Goal: Information Seeking & Learning: Learn about a topic

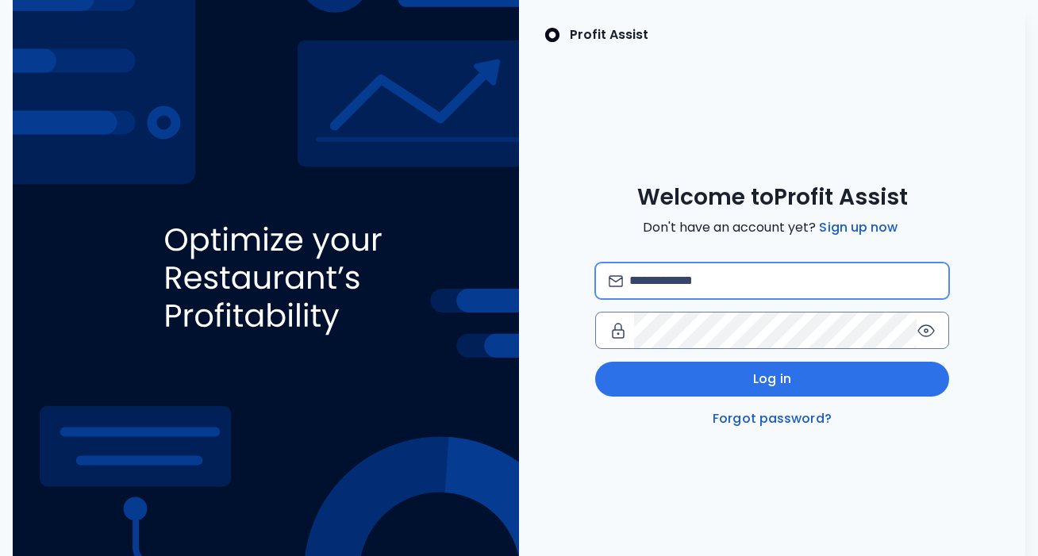
paste input "**********"
type input "**********"
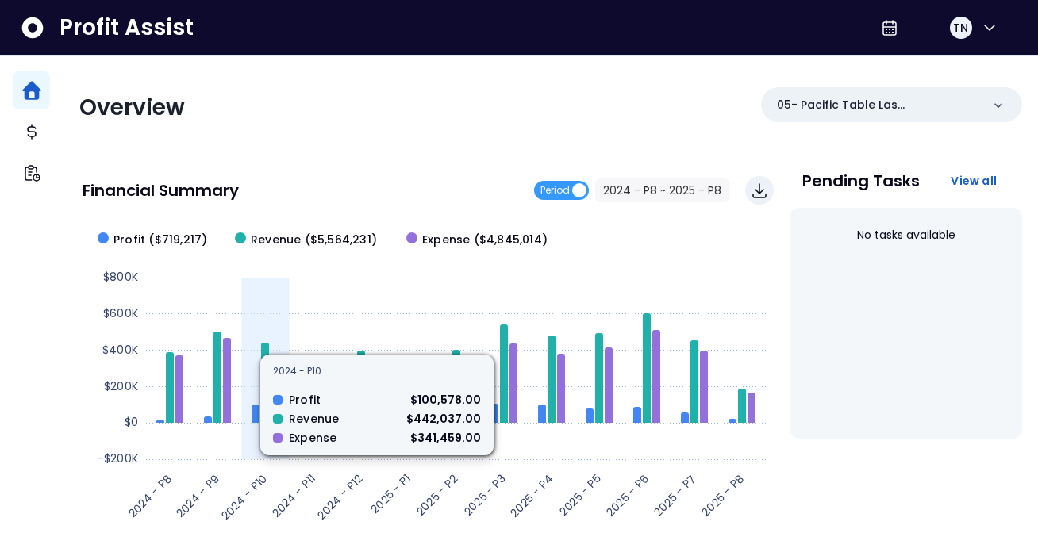
click at [270, 351] on icon at bounding box center [456, 351] width 620 height 0
click at [267, 360] on icon at bounding box center [265, 383] width 8 height 80
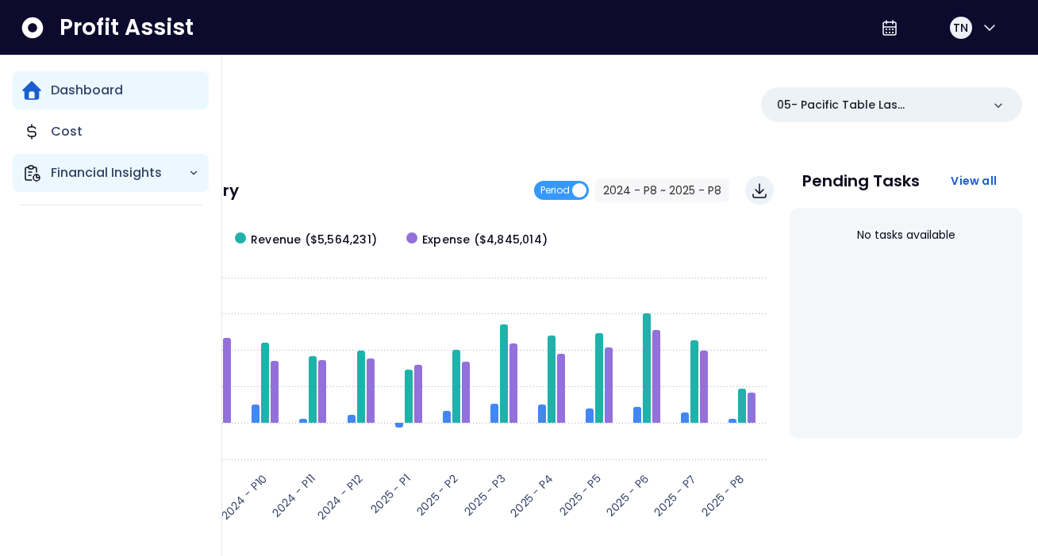
click at [71, 170] on p "Financial Insights" at bounding box center [119, 172] width 137 height 19
click at [192, 210] on div "Dashboard Cost Financial Insights" at bounding box center [111, 149] width 196 height 156
click at [193, 174] on icon "Main navigation" at bounding box center [193, 172] width 11 height 11
click at [194, 178] on icon "Main navigation" at bounding box center [193, 172] width 11 height 11
click at [55, 125] on p "Cost" at bounding box center [67, 131] width 32 height 19
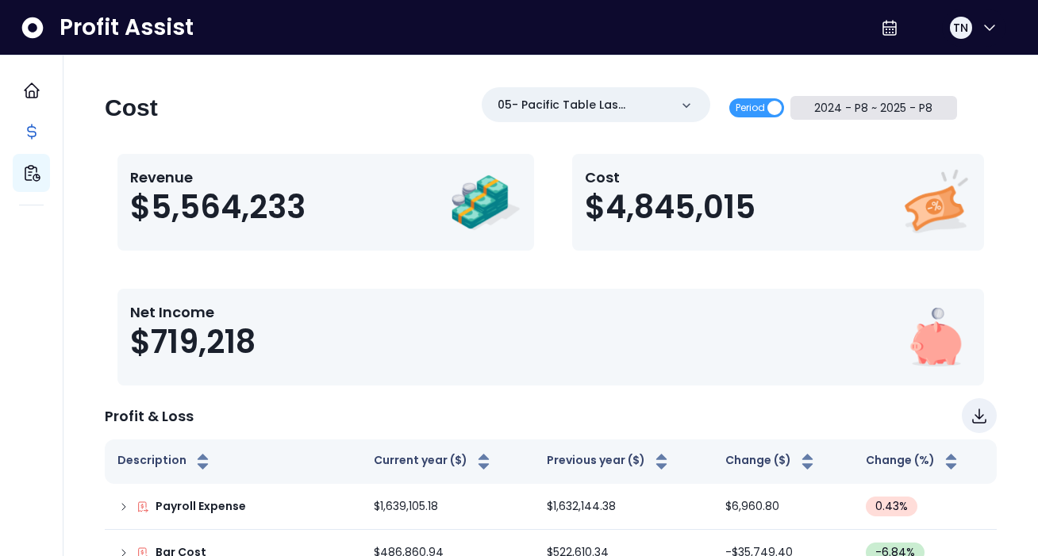
click at [928, 107] on button "2024 - P8 ~ 2025 - P8" at bounding box center [873, 108] width 167 height 24
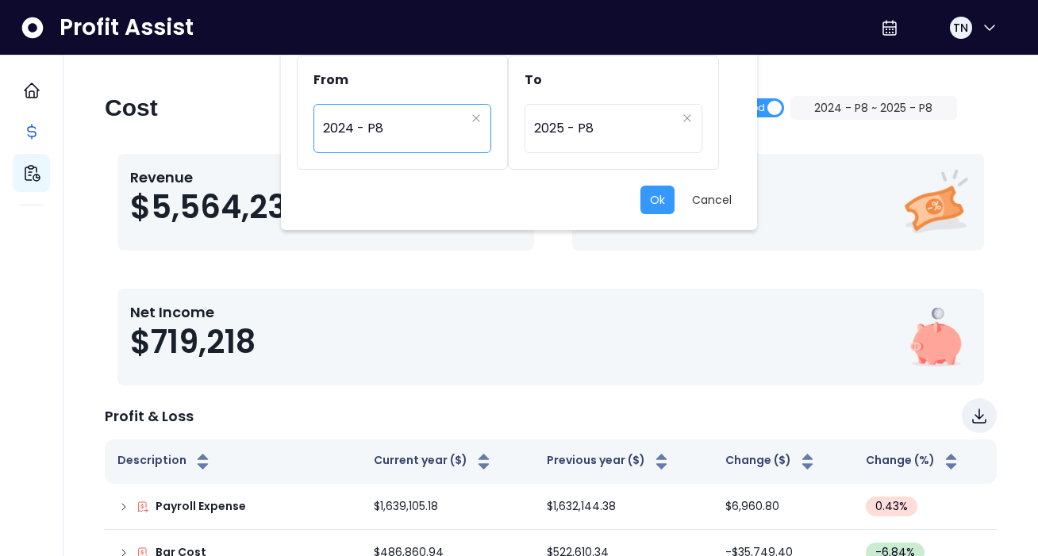
click at [457, 121] on span "2024 - P8" at bounding box center [394, 128] width 142 height 37
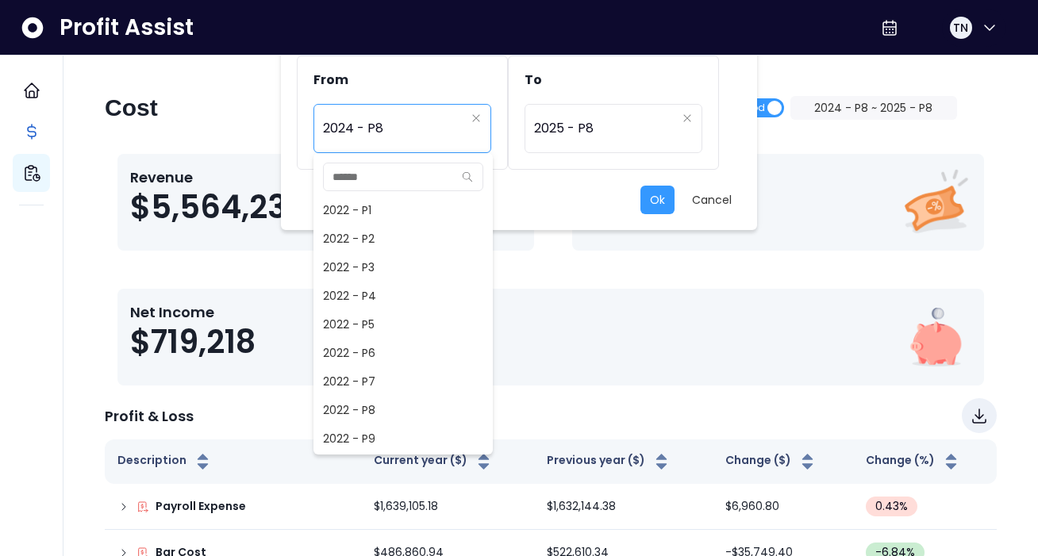
scroll to position [657, 0]
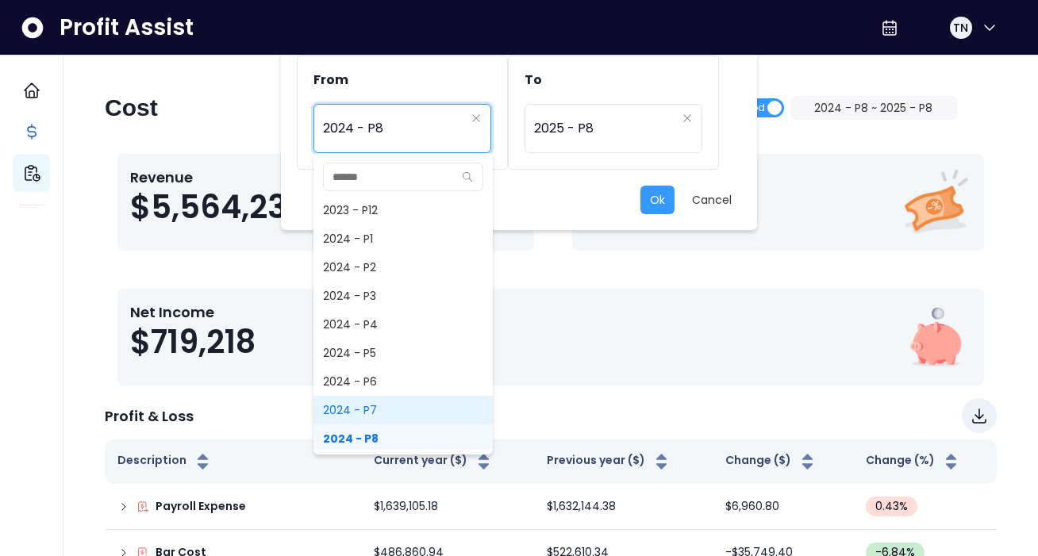
click at [373, 407] on span "2024 - P7" at bounding box center [402, 410] width 179 height 29
type input "*********"
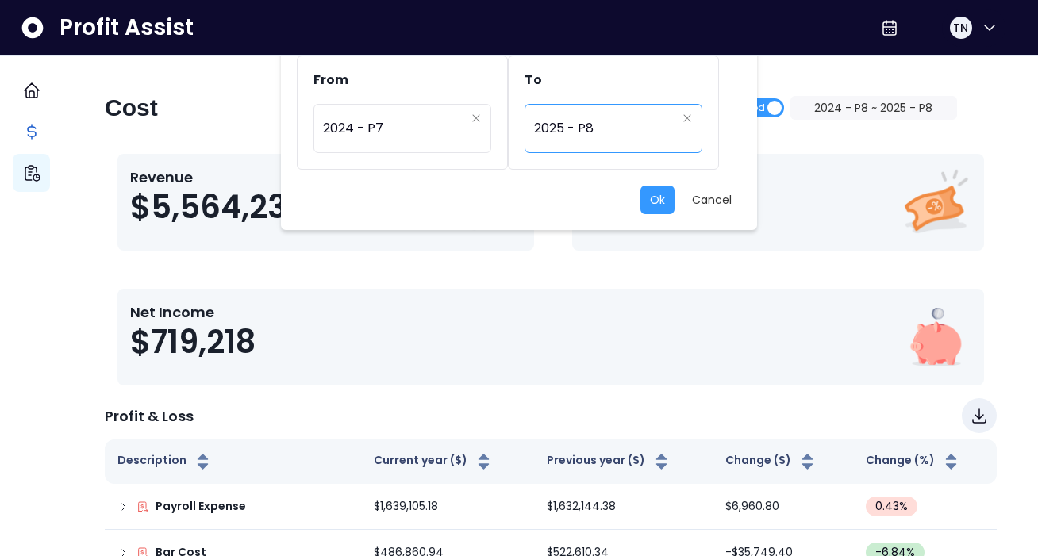
click at [633, 122] on span "2025 - P8" at bounding box center [605, 128] width 142 height 37
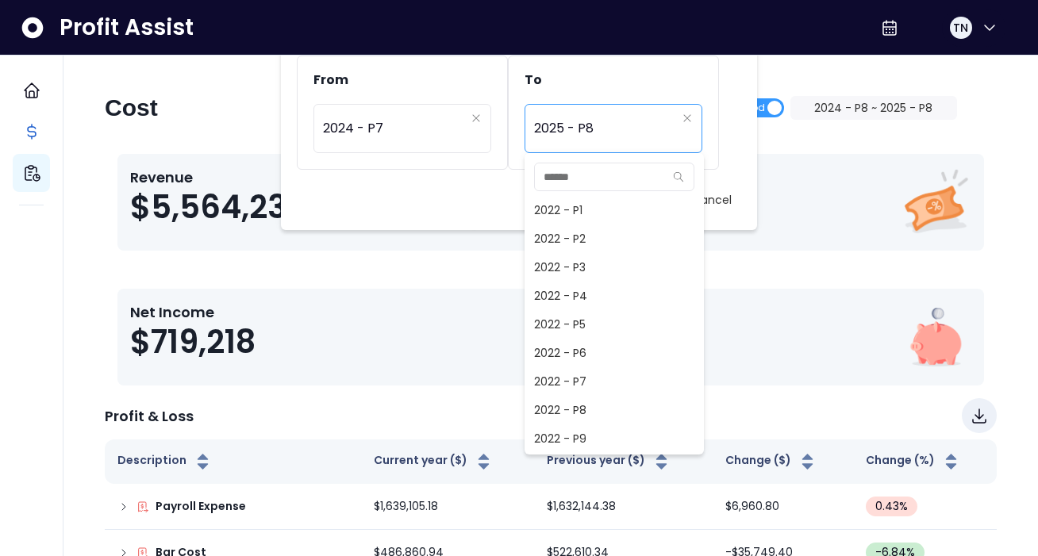
scroll to position [1000, 0]
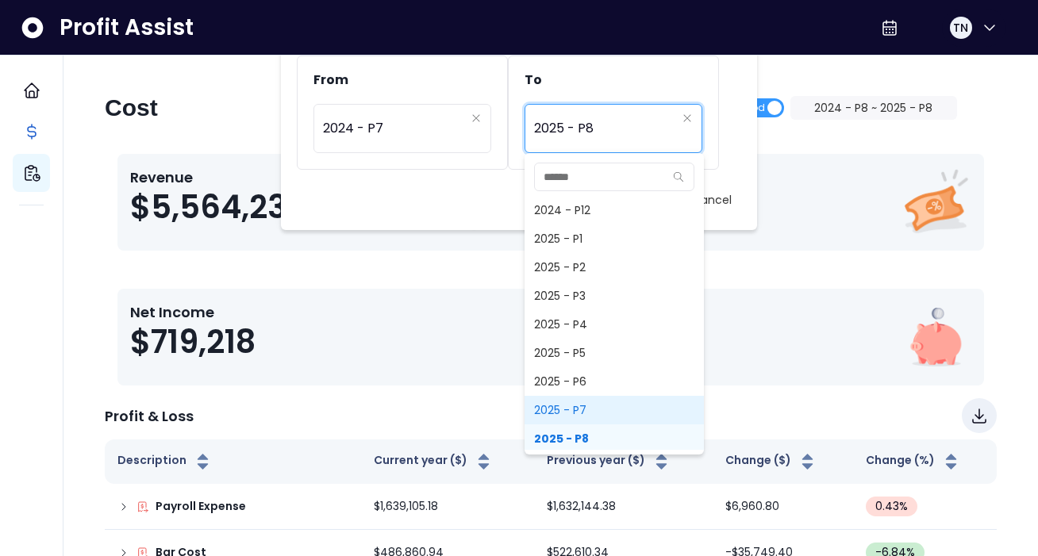
click at [606, 411] on span "2025 - P7" at bounding box center [614, 410] width 179 height 29
type input "*********"
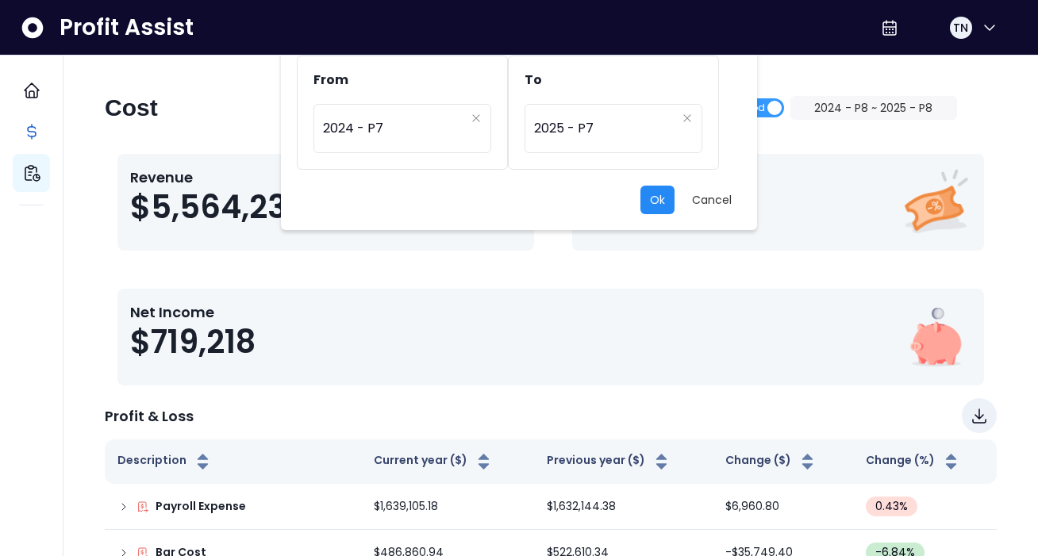
click at [645, 210] on button "Ok" at bounding box center [657, 200] width 34 height 29
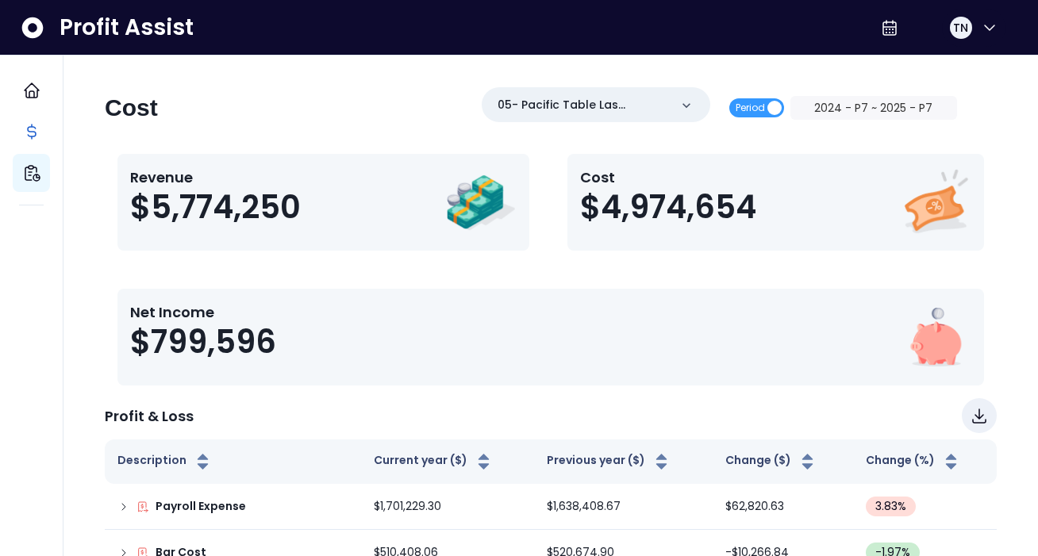
scroll to position [0, 0]
click at [852, 105] on button "2024 - P7 ~ 2025 - P7" at bounding box center [873, 108] width 167 height 24
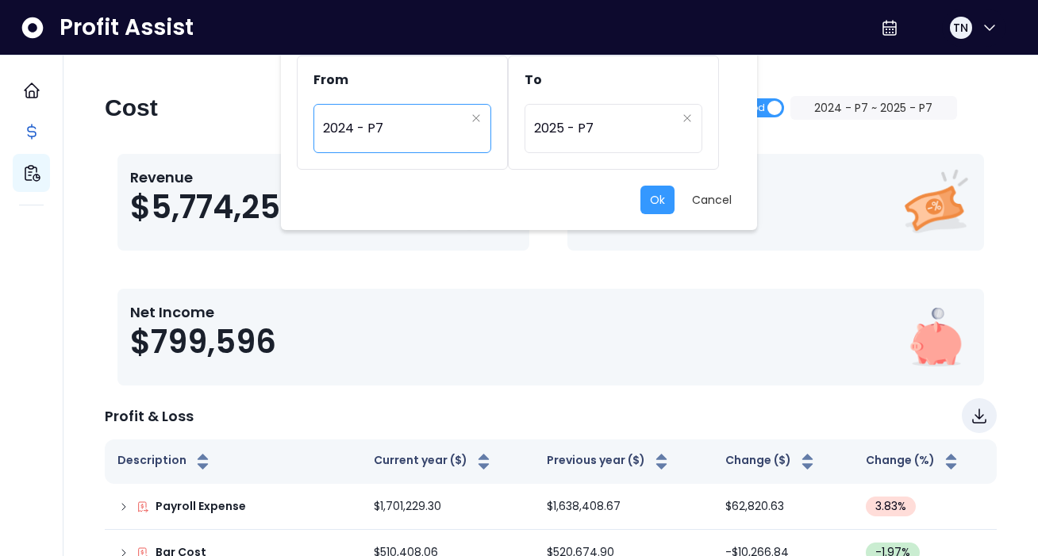
click at [464, 126] on span "2024 - P7" at bounding box center [394, 128] width 142 height 37
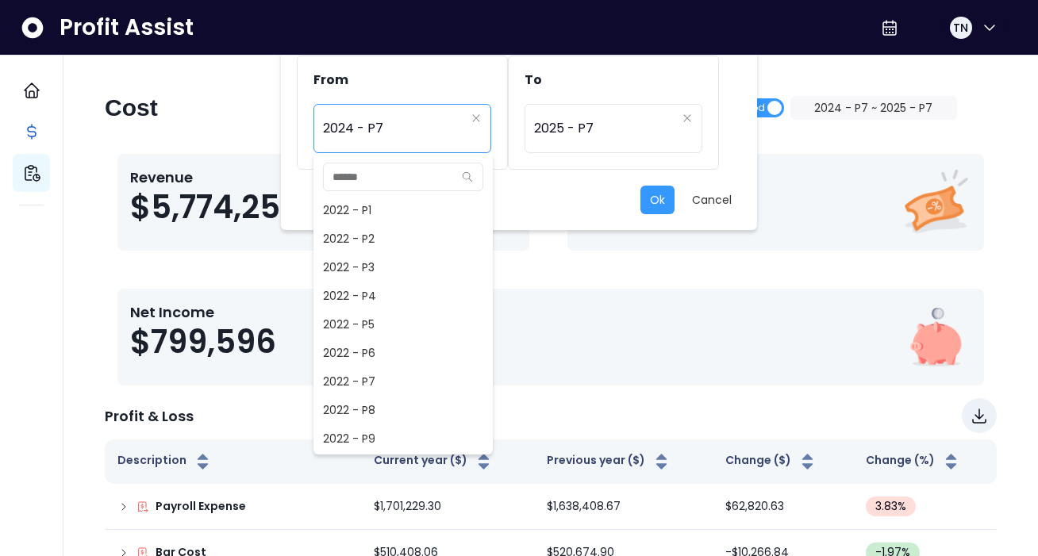
scroll to position [629, 0]
click at [202, 173] on div "From ********* 2024 - P7 To ********* 2025 - P7 Ok Cancel 2022 - P1 2022 - P2 2…" at bounding box center [519, 278] width 1038 height 556
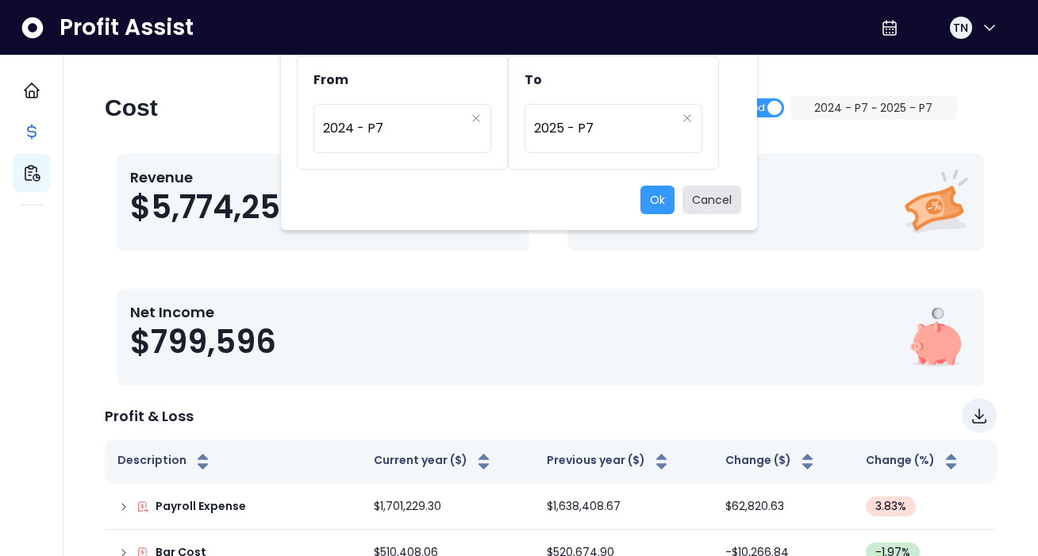
click at [713, 200] on button "Cancel" at bounding box center [712, 200] width 59 height 29
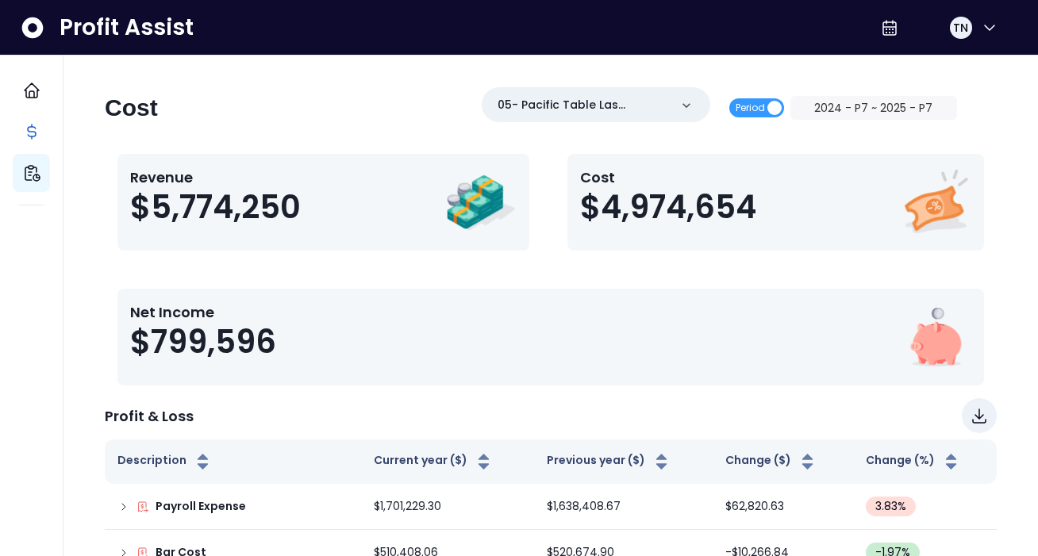
scroll to position [0, 0]
click at [866, 107] on button "2024 - P7 ~ 2025 - P7" at bounding box center [873, 108] width 167 height 24
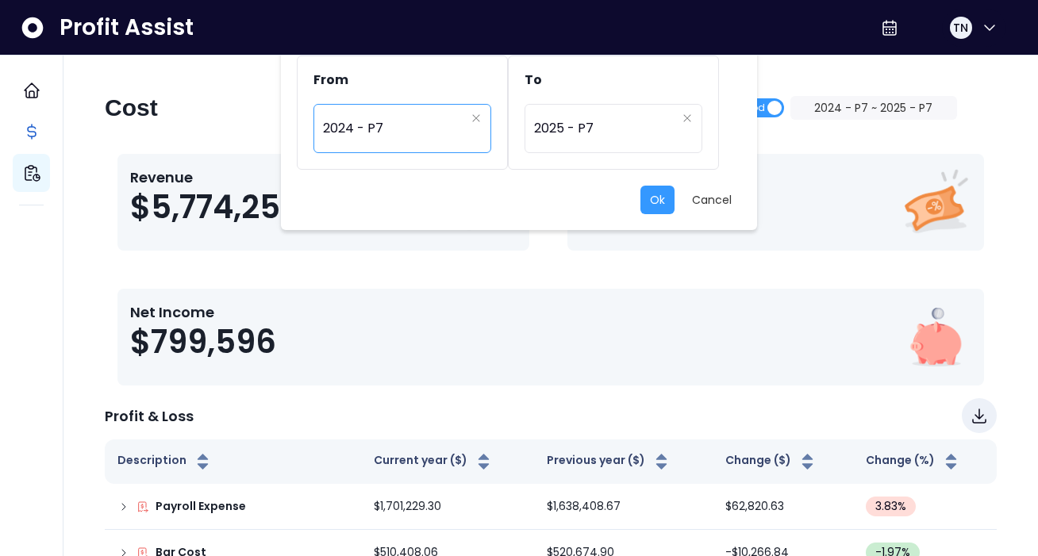
click at [414, 129] on span "2024 - P7" at bounding box center [394, 128] width 142 height 37
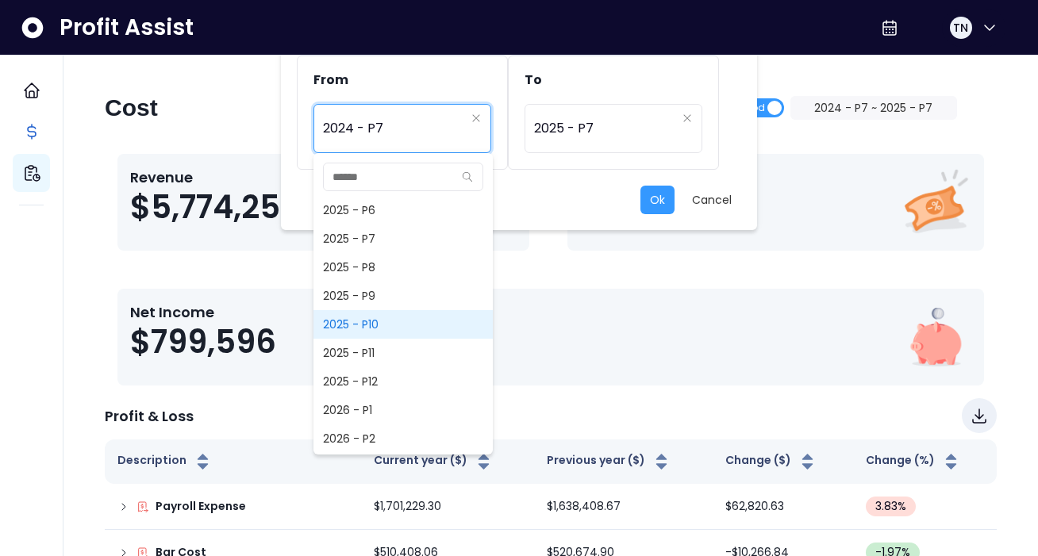
scroll to position [1143, 0]
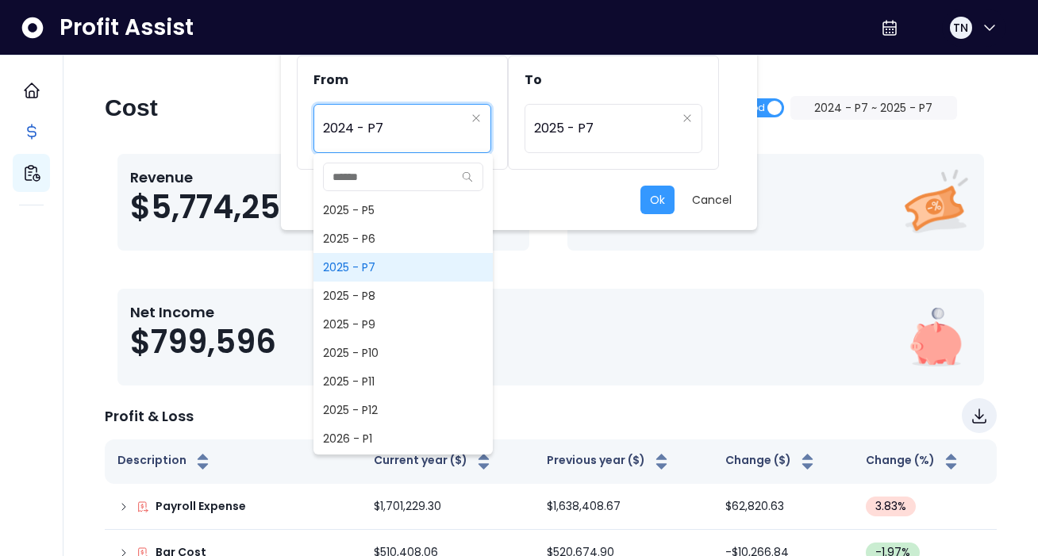
click at [367, 269] on span "2025 - P7" at bounding box center [402, 267] width 179 height 29
type input "*********"
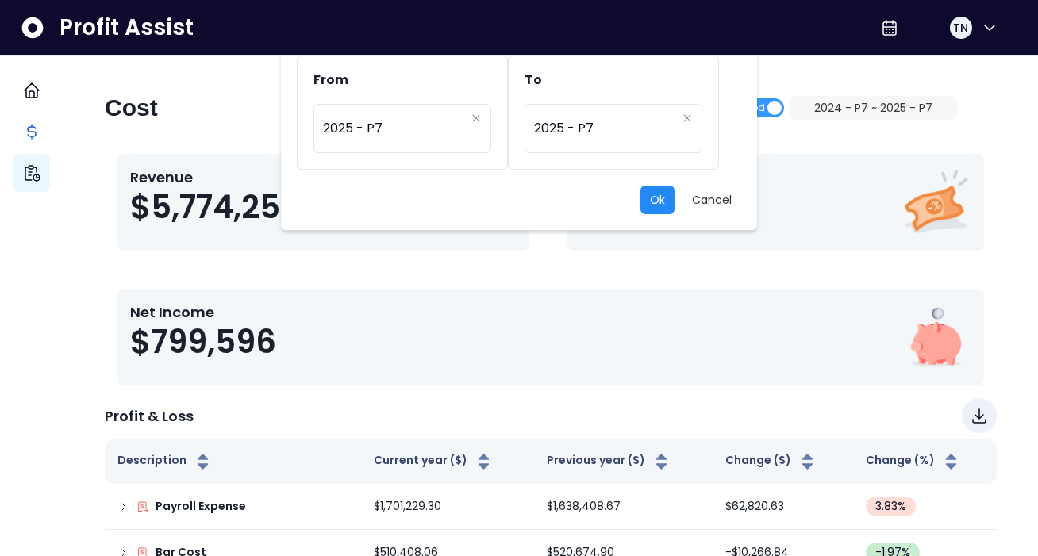
click at [663, 201] on button "Ok" at bounding box center [657, 200] width 34 height 29
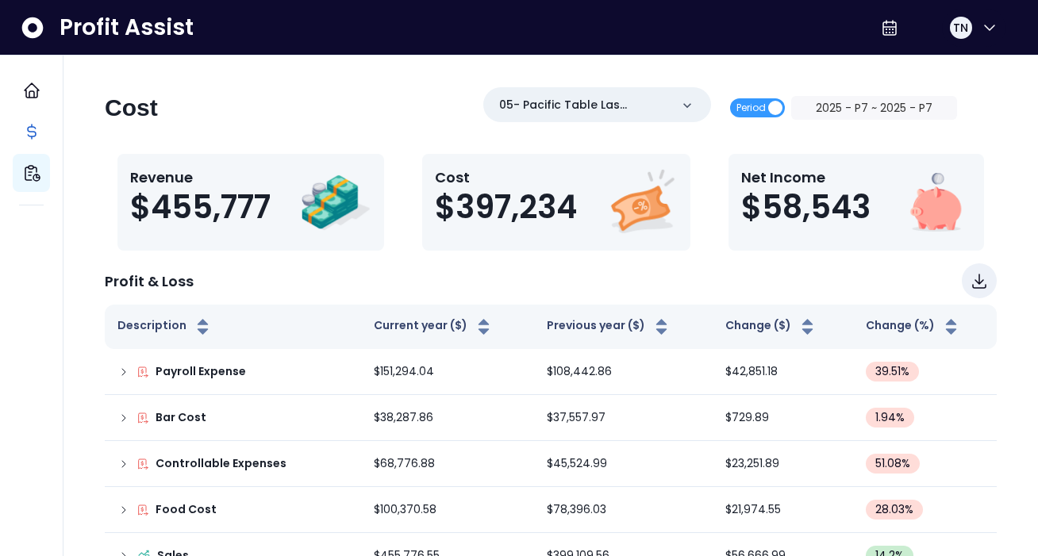
click at [553, 217] on span "$397,234" at bounding box center [506, 207] width 142 height 38
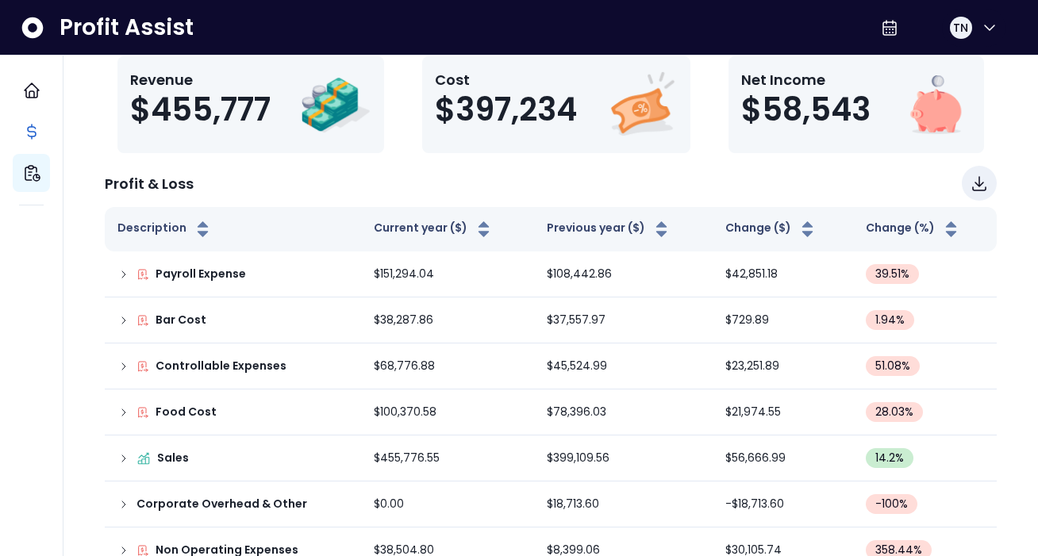
scroll to position [98, 0]
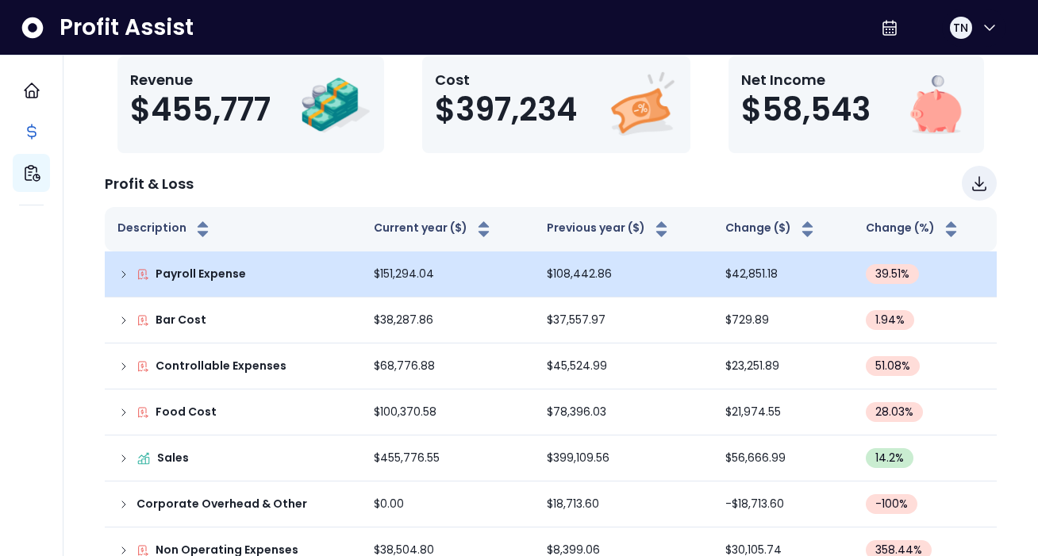
click at [753, 271] on td "$42,851.18" at bounding box center [783, 275] width 140 height 46
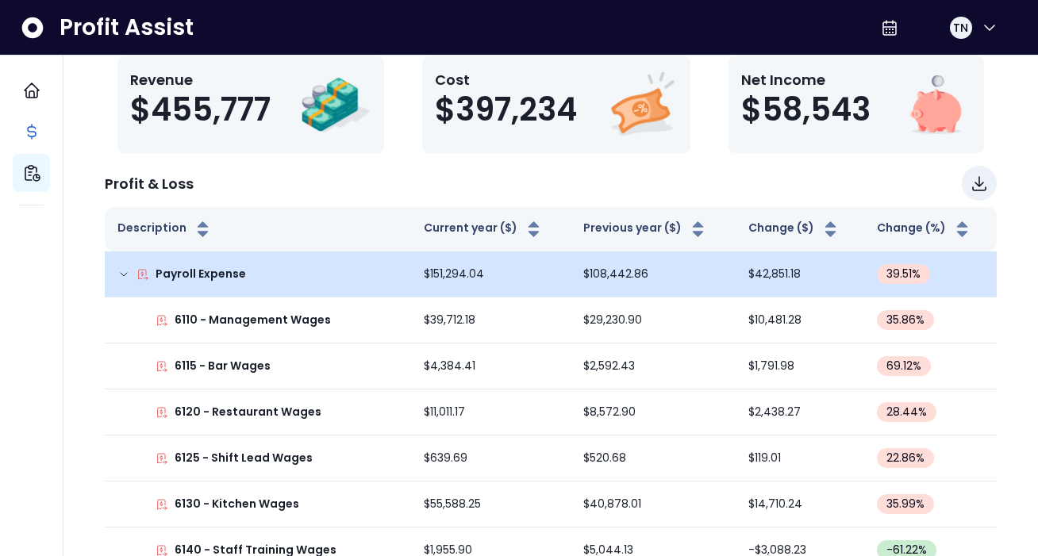
click at [771, 273] on td "$42,851.18" at bounding box center [800, 275] width 129 height 46
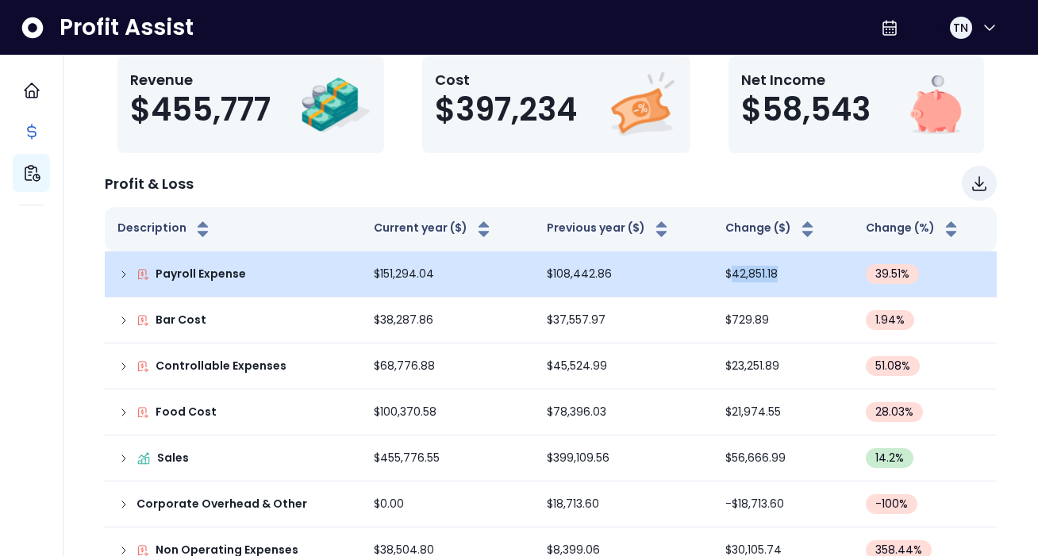
click at [771, 273] on td "$42,851.18" at bounding box center [783, 275] width 140 height 46
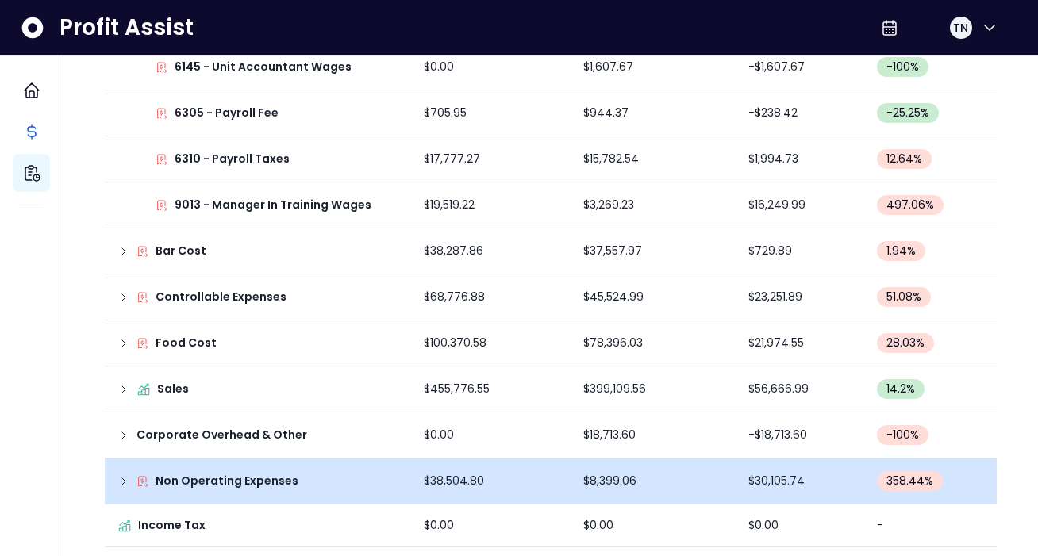
scroll to position [625, 0]
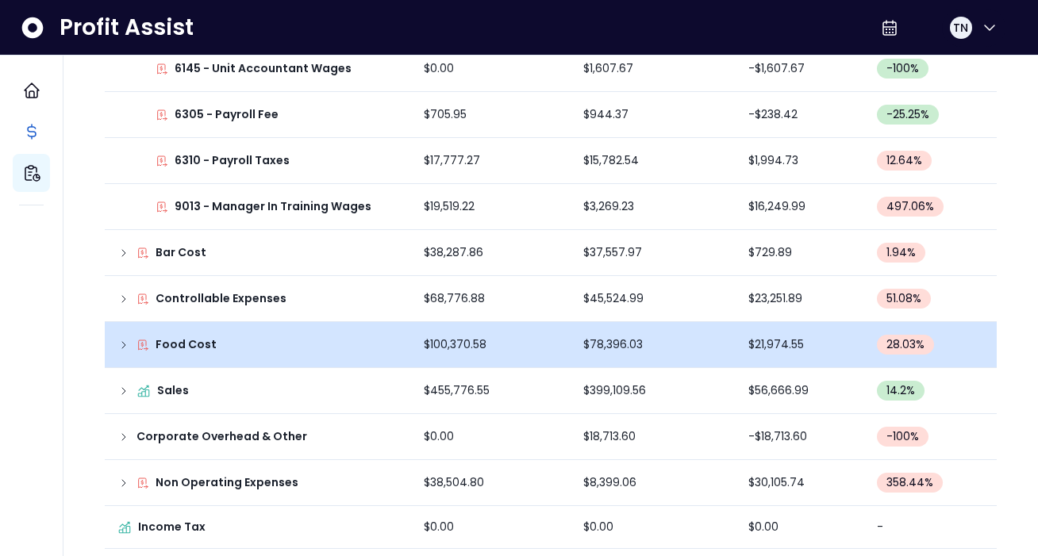
click at [769, 352] on td "$21,974.55" at bounding box center [800, 345] width 129 height 46
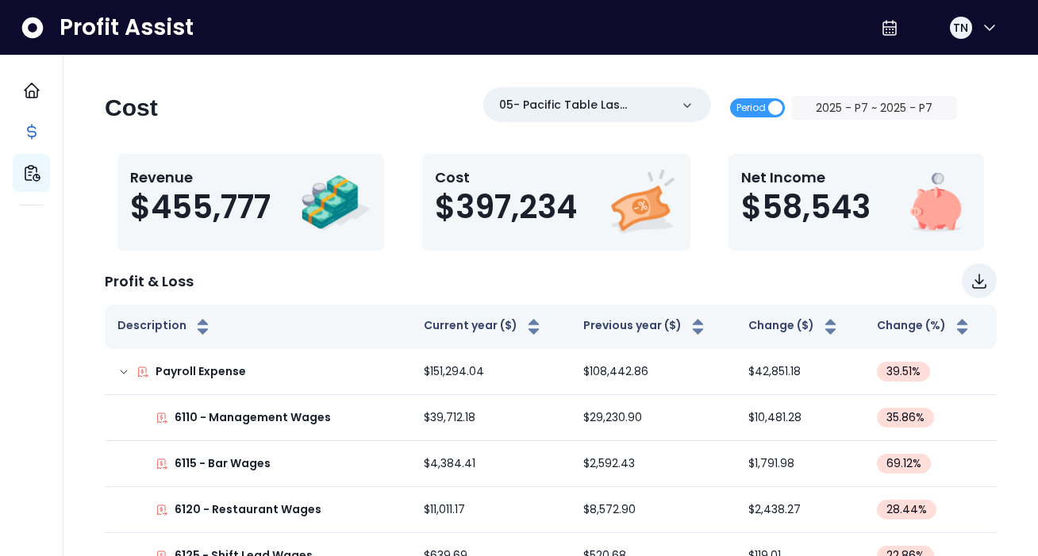
scroll to position [0, 0]
click at [837, 112] on button "2025 - P7 ~ 2025 - P7" at bounding box center [874, 108] width 167 height 24
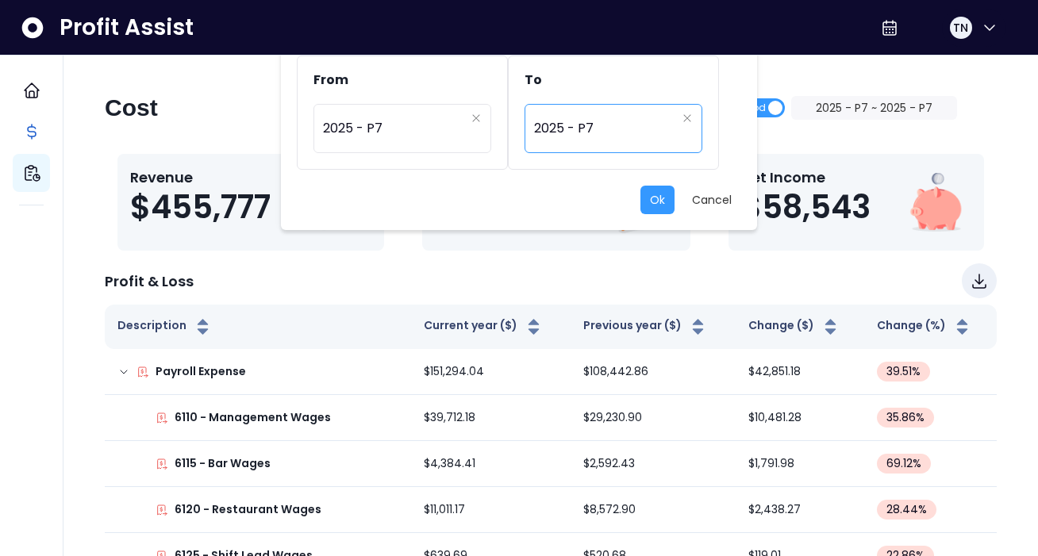
click at [589, 133] on span "2025 - P7" at bounding box center [605, 128] width 142 height 37
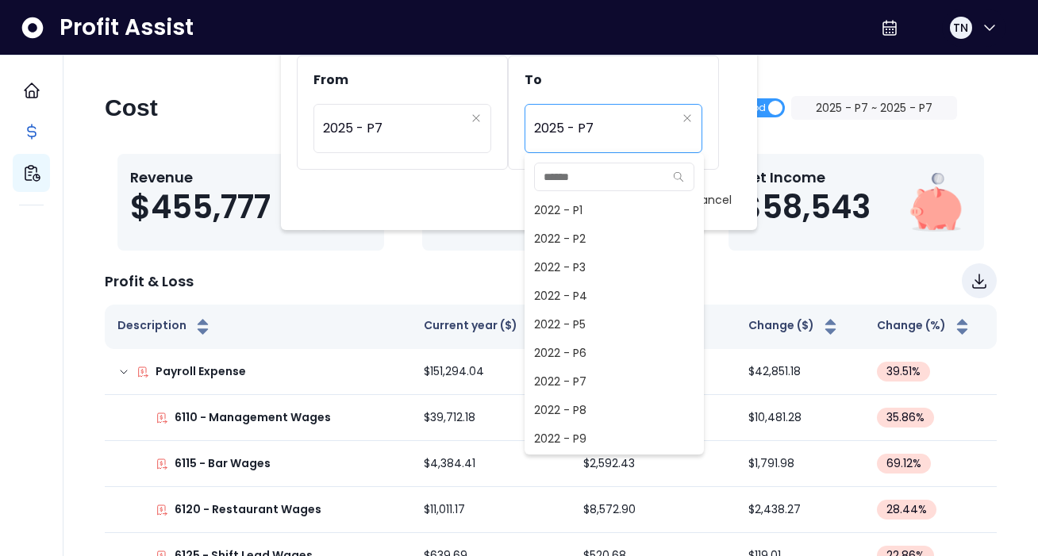
scroll to position [971, 0]
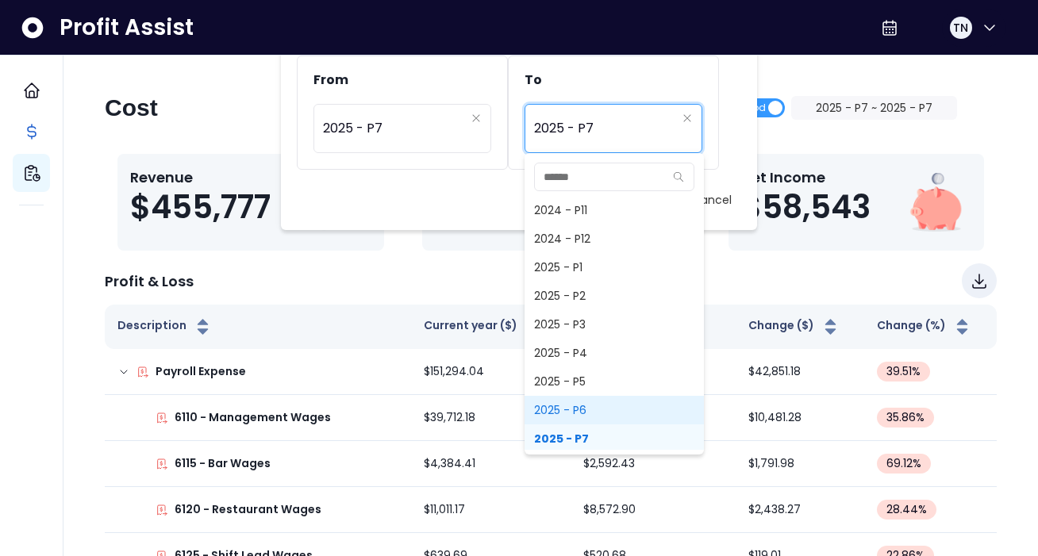
click at [575, 409] on span "2025 - P6" at bounding box center [614, 410] width 179 height 29
type input "*********"
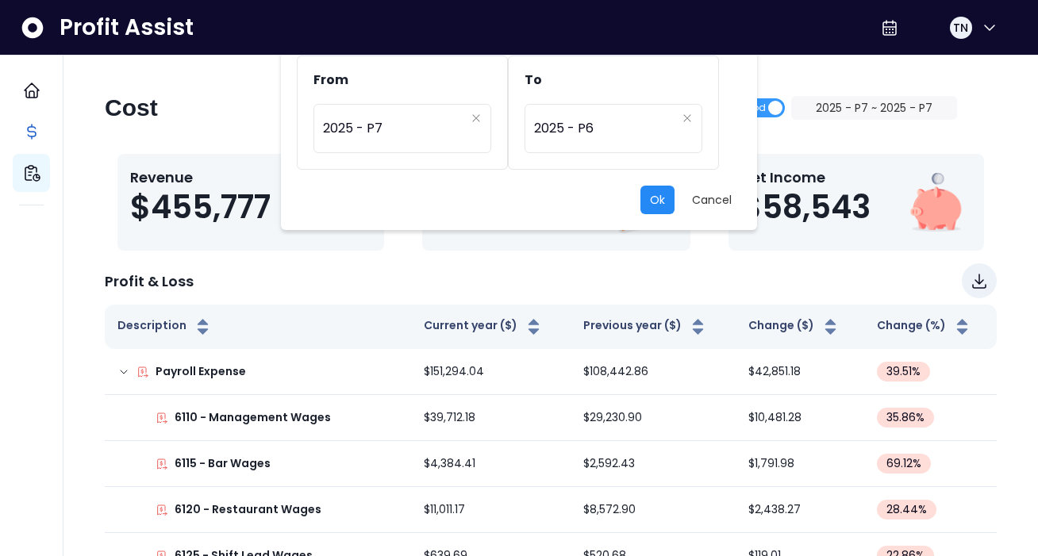
click at [655, 202] on button "Ok" at bounding box center [657, 200] width 34 height 29
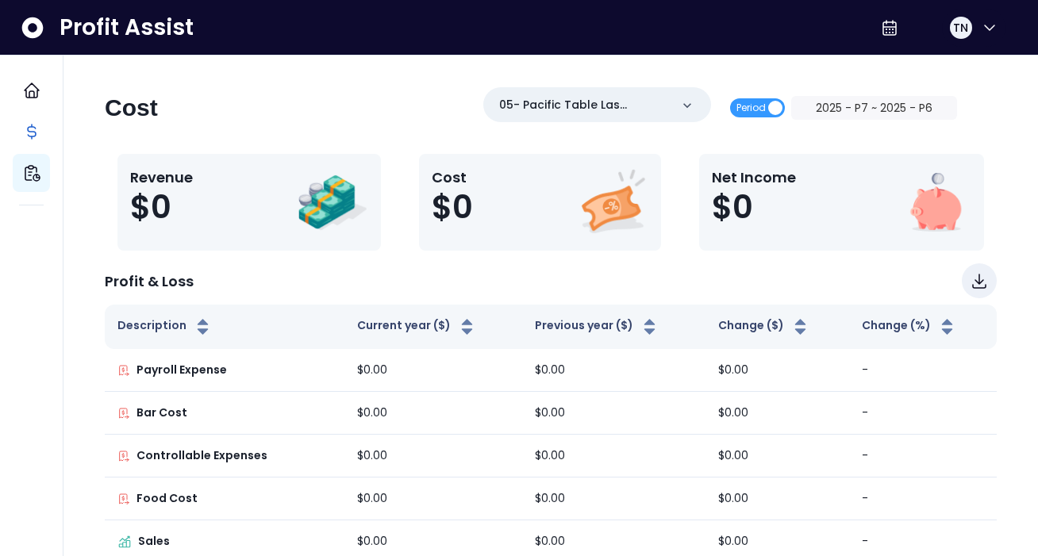
scroll to position [0, 0]
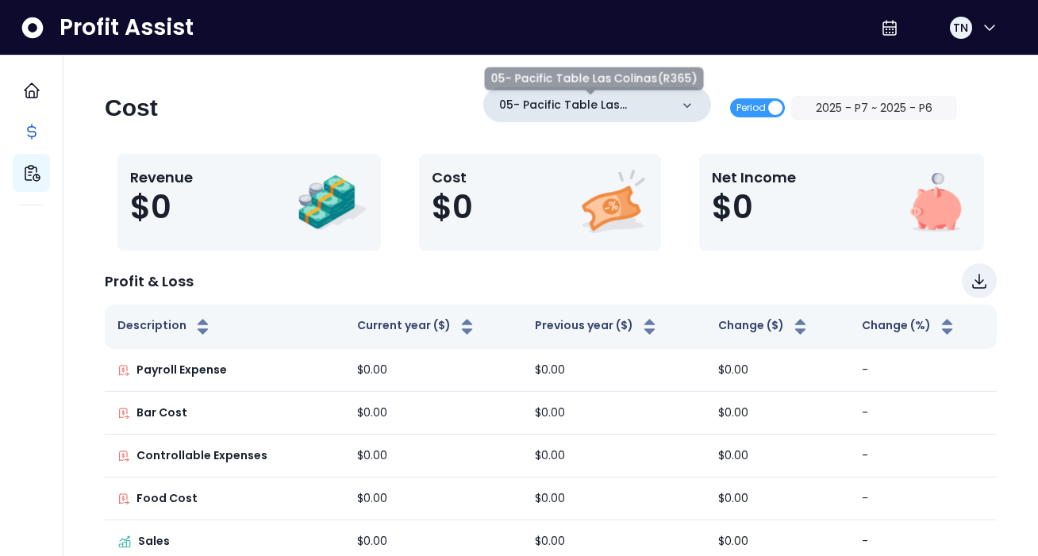
click at [665, 106] on p "05- Pacific Table Las Colinas(R365)" at bounding box center [584, 105] width 171 height 17
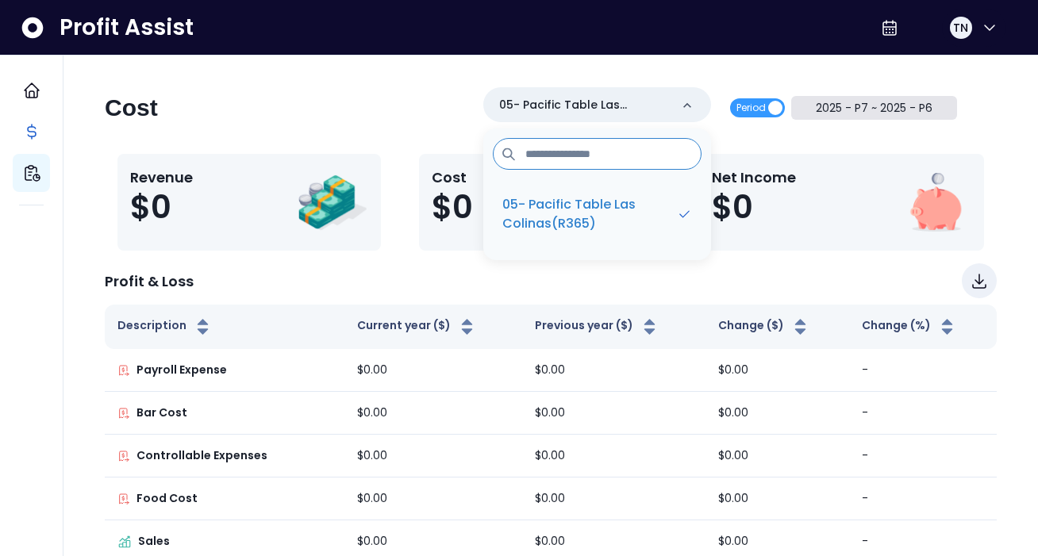
click at [852, 106] on button "2025 - P7 ~ 2025 - P6" at bounding box center [874, 108] width 167 height 24
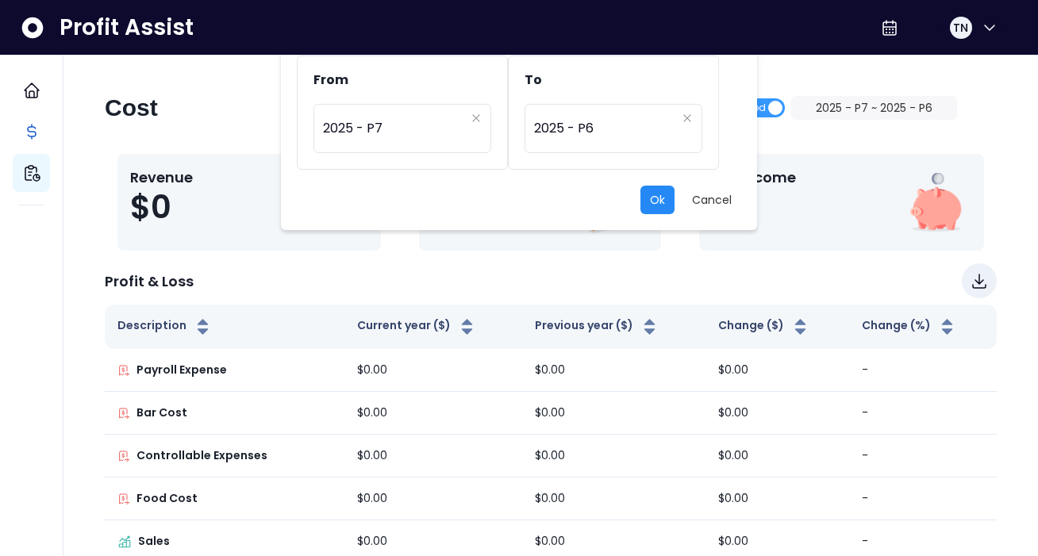
click at [668, 198] on button "Ok" at bounding box center [657, 200] width 34 height 29
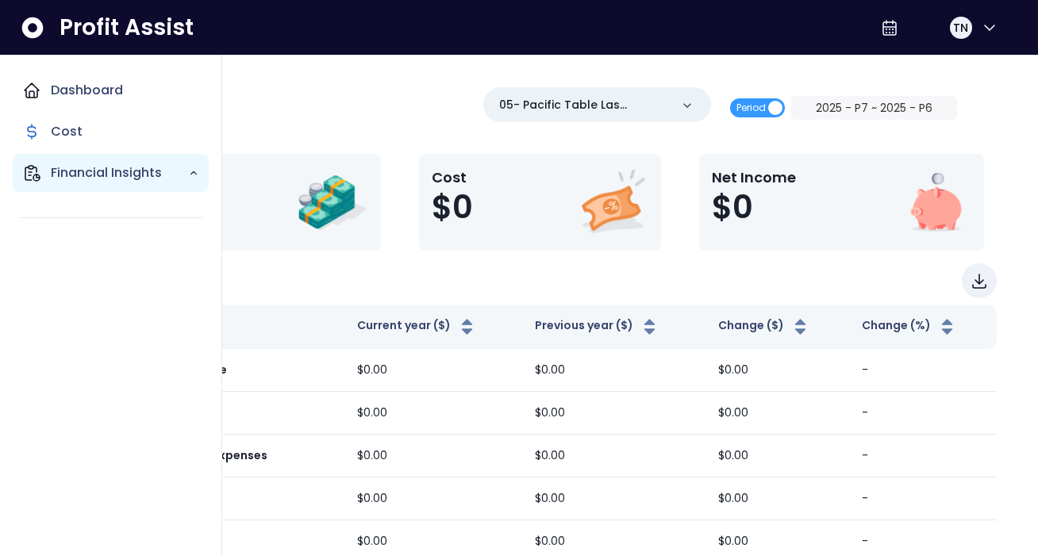
click at [77, 175] on p "Financial Insights" at bounding box center [119, 172] width 137 height 19
click at [175, 177] on p "Financial Insights" at bounding box center [119, 172] width 137 height 19
click at [153, 213] on div "Dashboard Cost Financial Insights" at bounding box center [111, 149] width 196 height 156
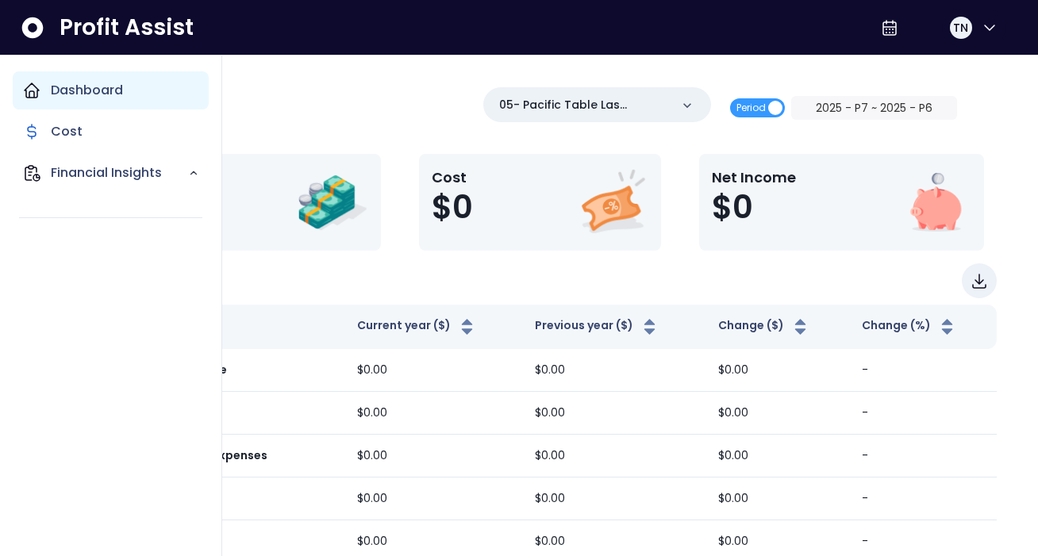
click at [115, 91] on p "Dashboard" at bounding box center [87, 90] width 72 height 19
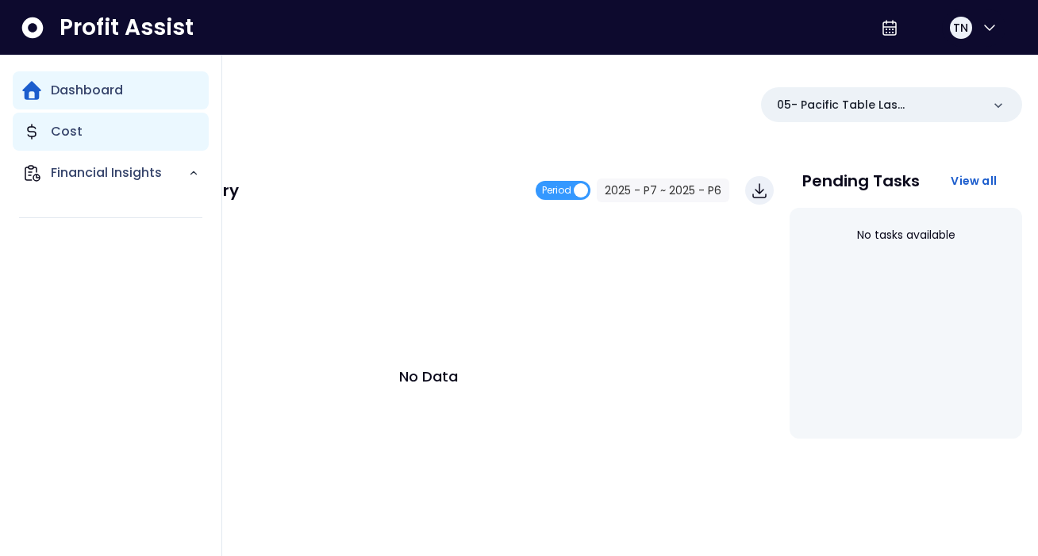
click at [87, 141] on div "Cost" at bounding box center [111, 132] width 196 height 38
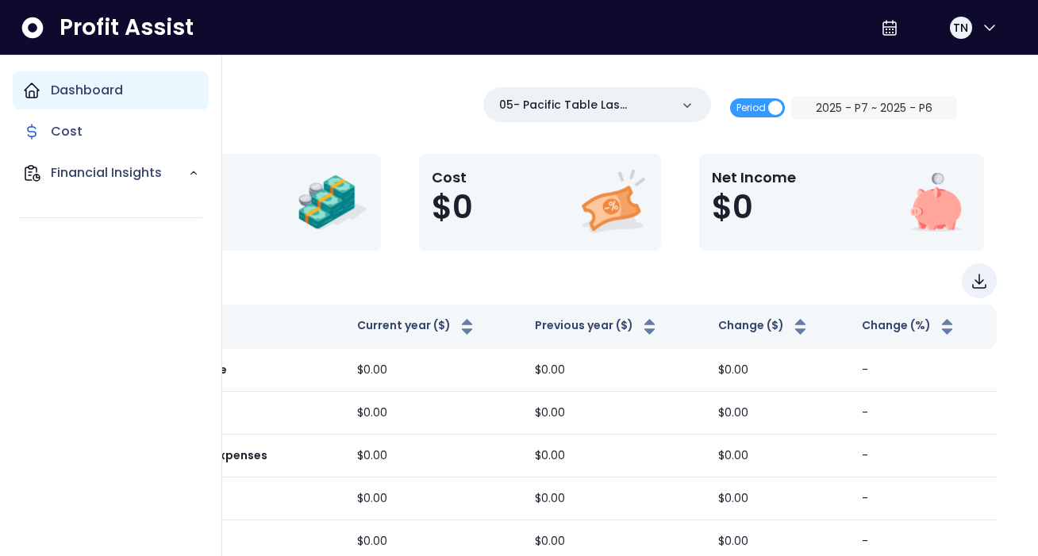
click at [83, 86] on p "Dashboard" at bounding box center [87, 90] width 72 height 19
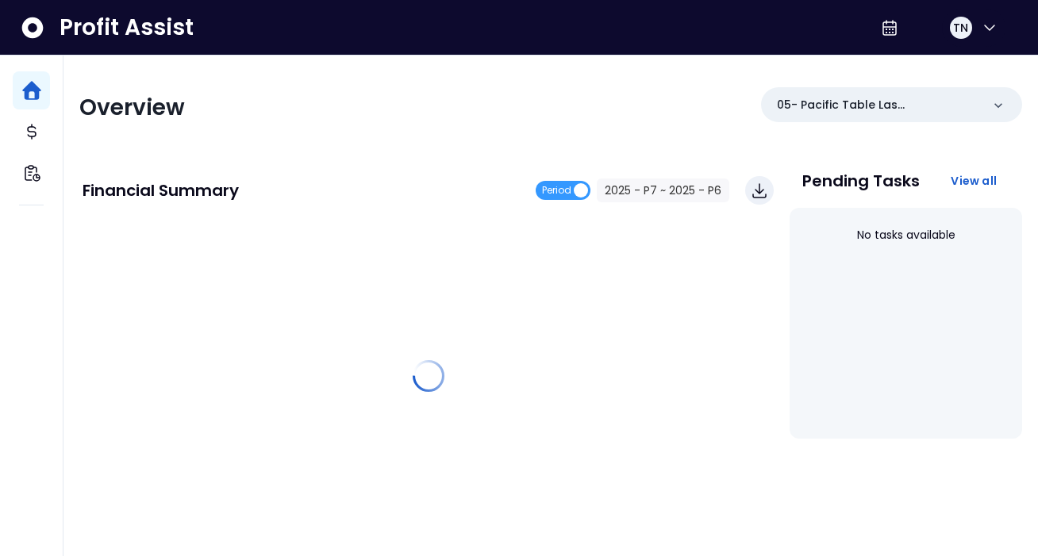
click at [376, 127] on div "Overview 05- Pacific Table Las Colinas(R365)" at bounding box center [550, 107] width 943 height 41
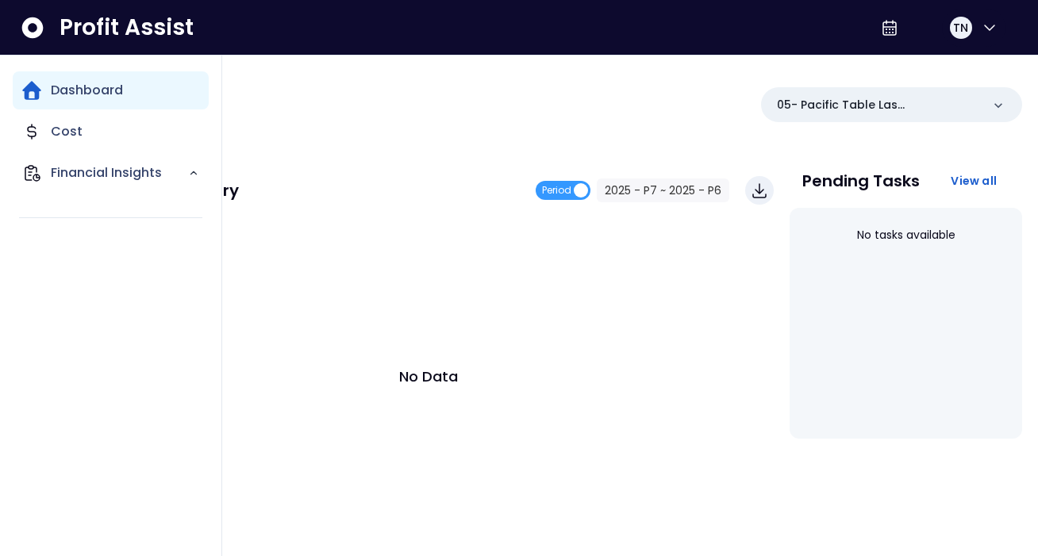
click at [79, 99] on p "Dashboard" at bounding box center [87, 90] width 72 height 19
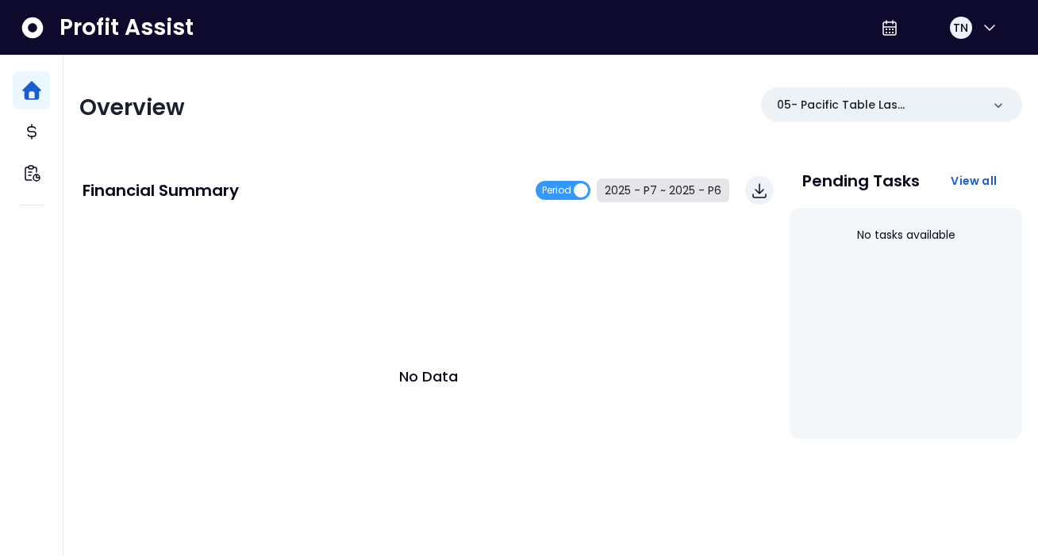
click at [675, 189] on button "2025 - P7 ~ 2025 - P6" at bounding box center [663, 191] width 133 height 24
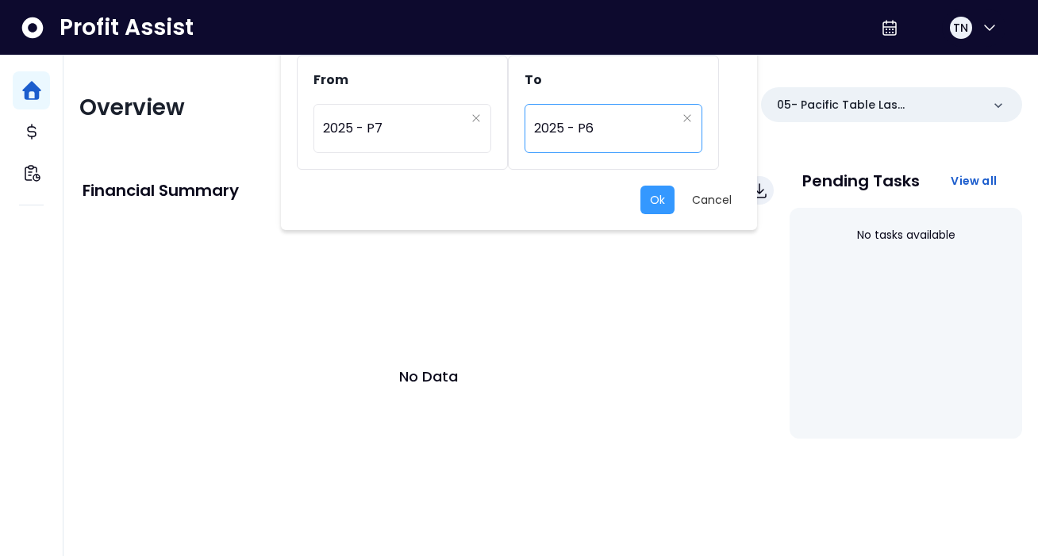
click at [627, 139] on span "2025 - P6" at bounding box center [605, 128] width 142 height 37
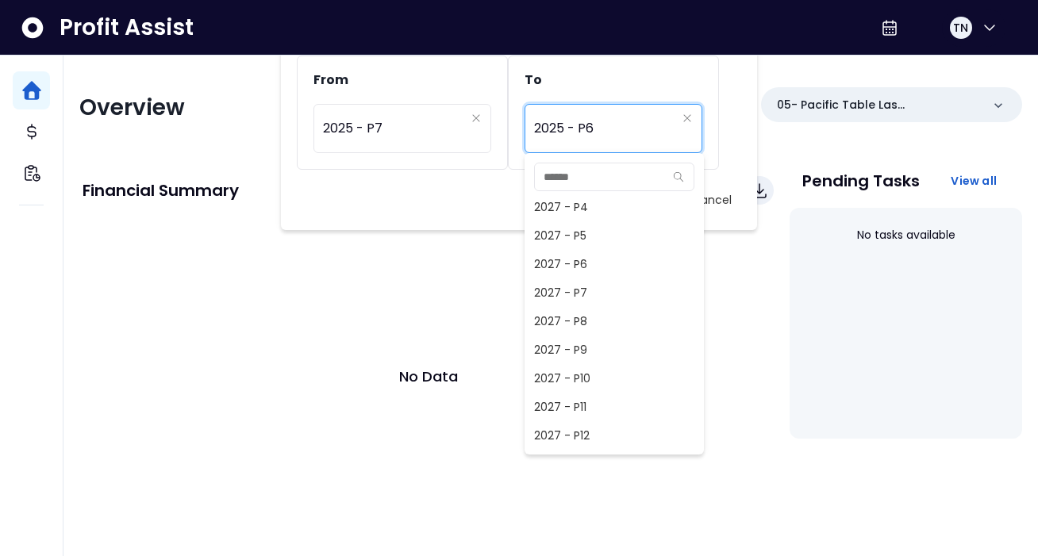
click at [453, 178] on div "From ********* 2025 - P7 To ********* 2025 - P6" at bounding box center [519, 121] width 444 height 130
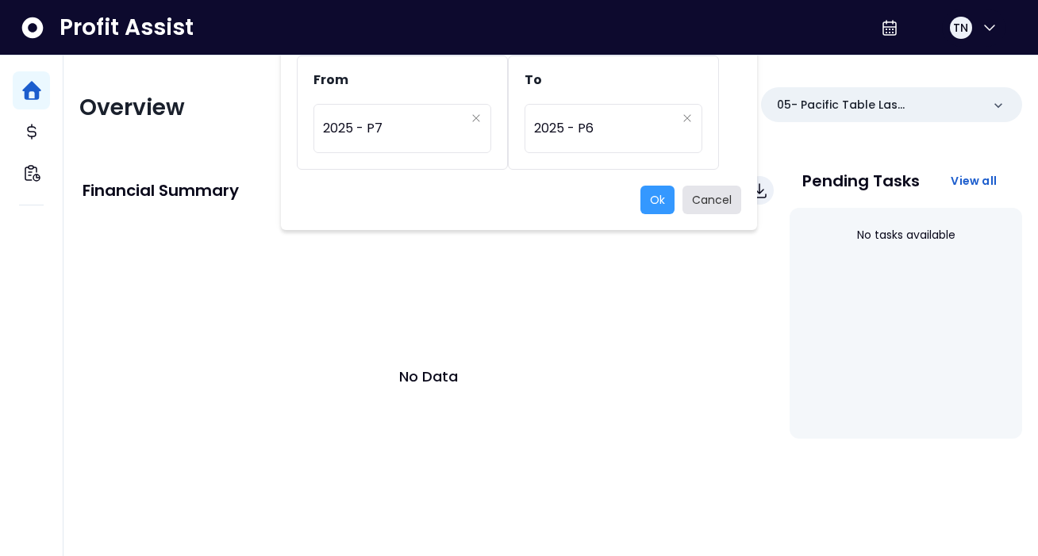
click at [700, 199] on button "Cancel" at bounding box center [712, 200] width 59 height 29
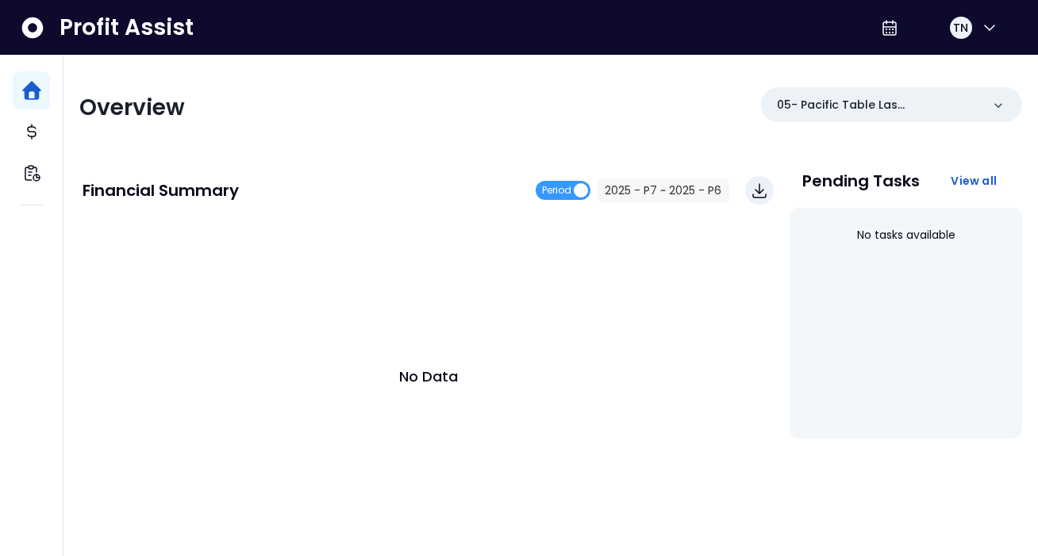
click at [472, 333] on div "No Data" at bounding box center [428, 375] width 691 height 317
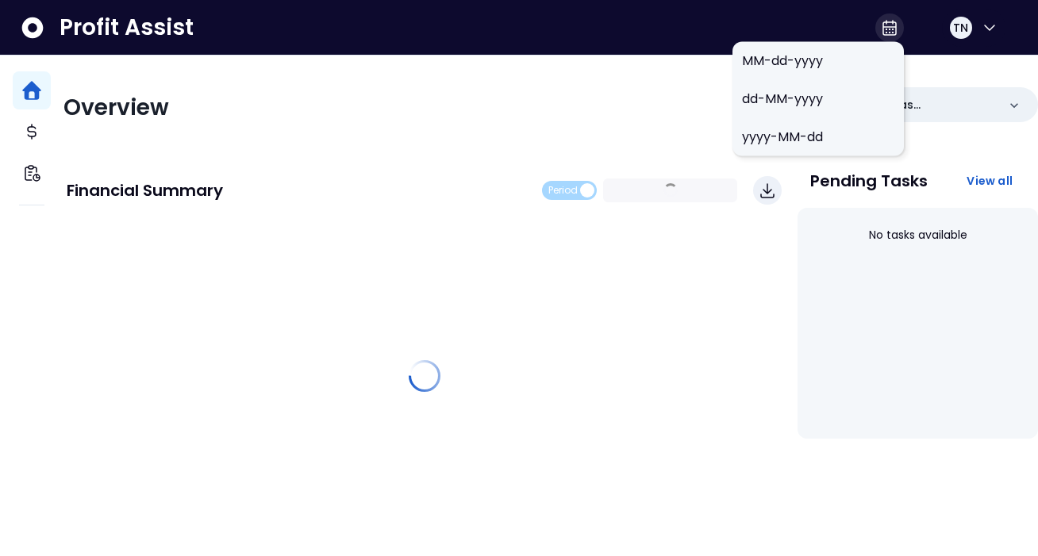
click at [893, 29] on icon at bounding box center [890, 31] width 8 height 5
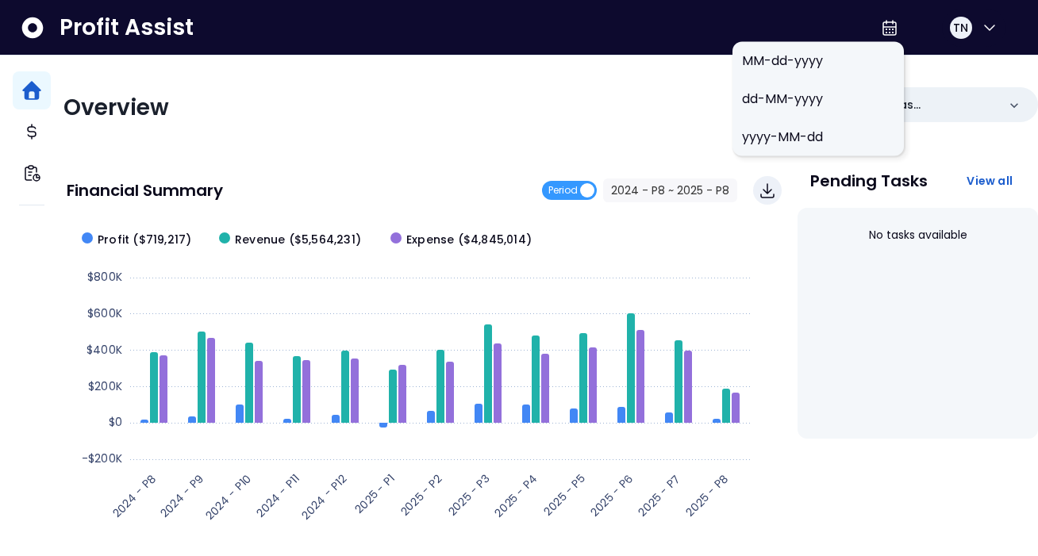
click at [549, 96] on div "Overview 05- Pacific Table Las Colinas(R365)" at bounding box center [550, 107] width 975 height 41
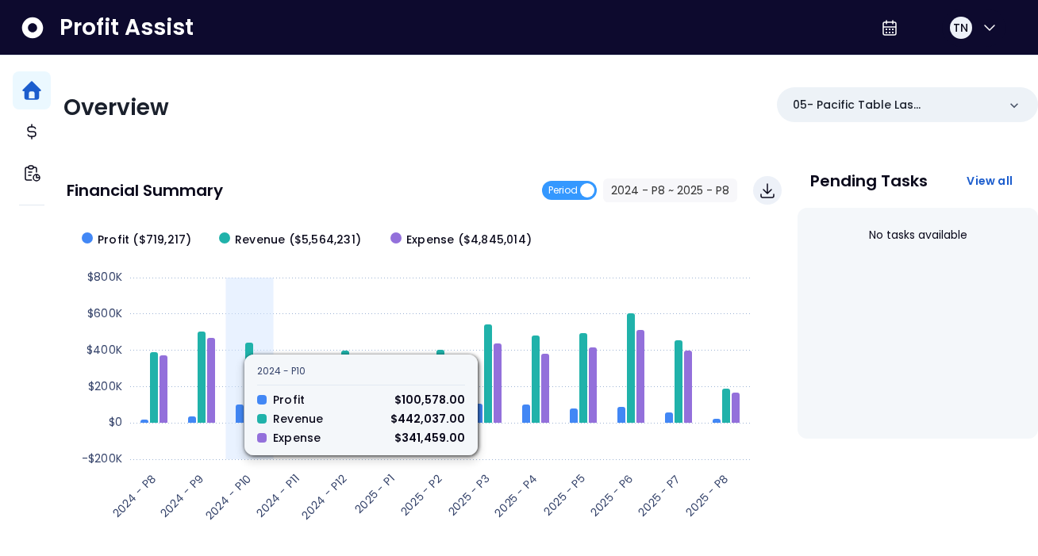
click at [253, 355] on icon at bounding box center [249, 383] width 8 height 80
click at [252, 395] on rect at bounding box center [412, 375] width 691 height 317
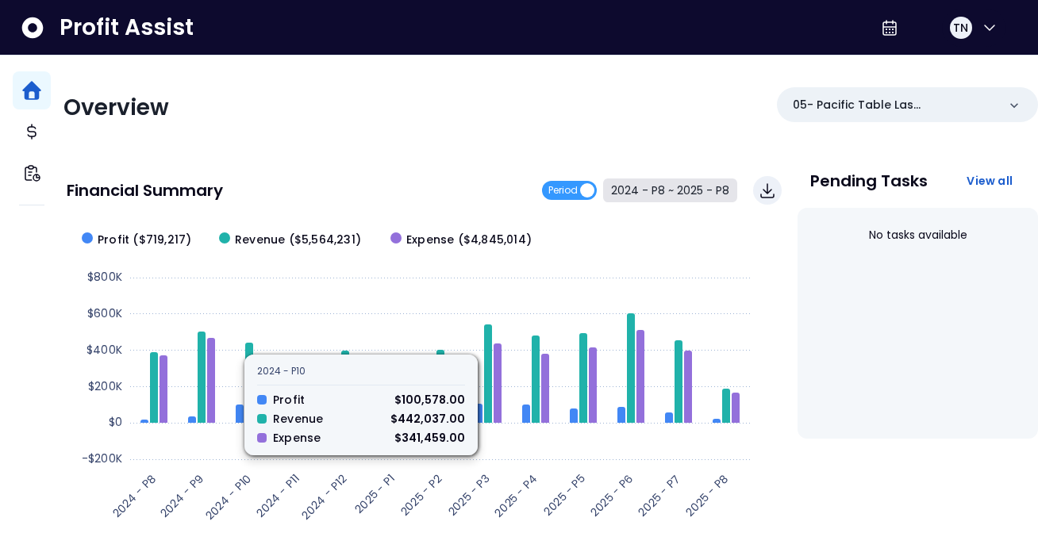
click at [629, 187] on button "2024 - P8 ~ 2025 - P8" at bounding box center [670, 191] width 134 height 24
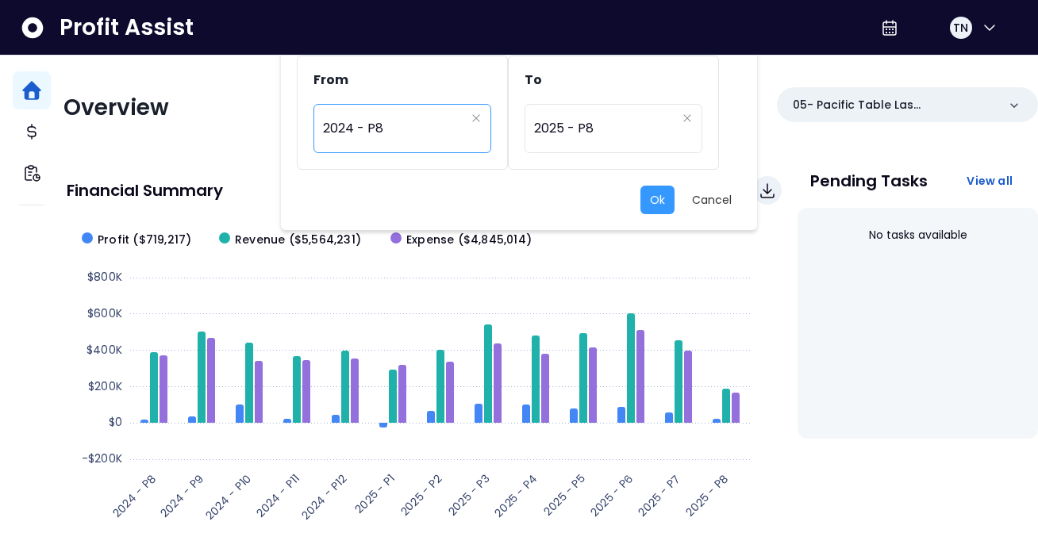
click at [471, 136] on div "********* 2024 - P8" at bounding box center [402, 128] width 178 height 49
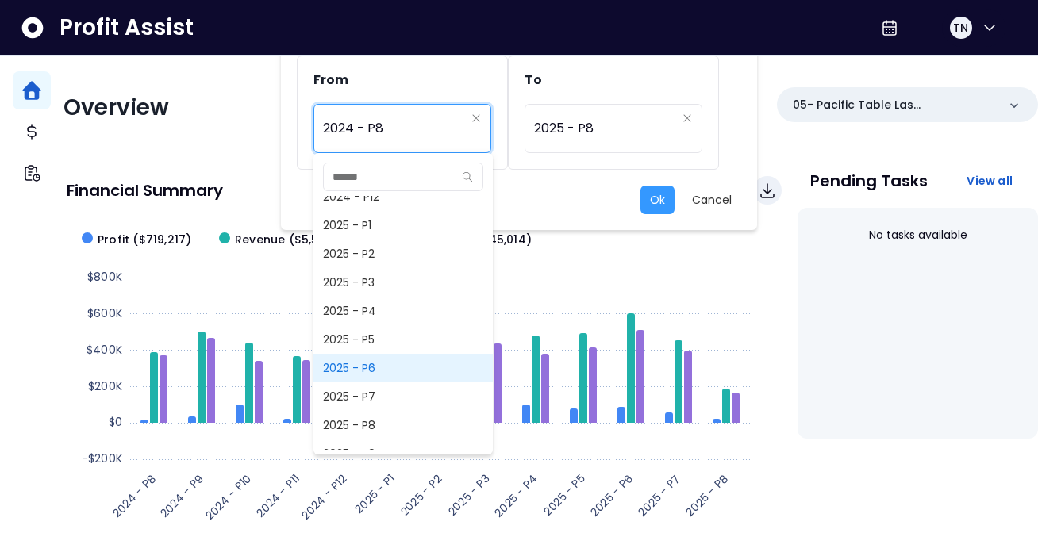
scroll to position [1017, 0]
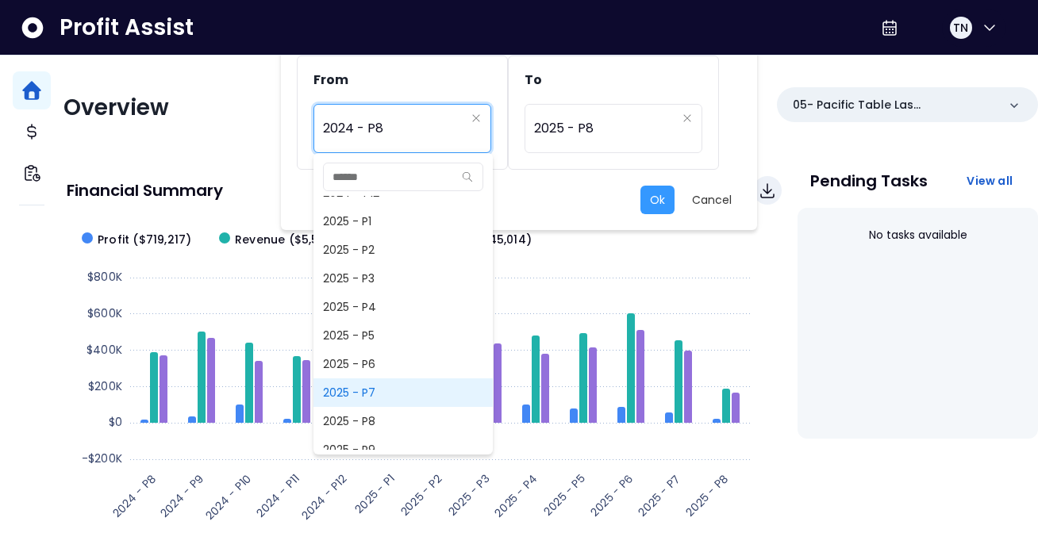
click at [393, 396] on span "2025 - P7" at bounding box center [402, 393] width 179 height 29
type input "*********"
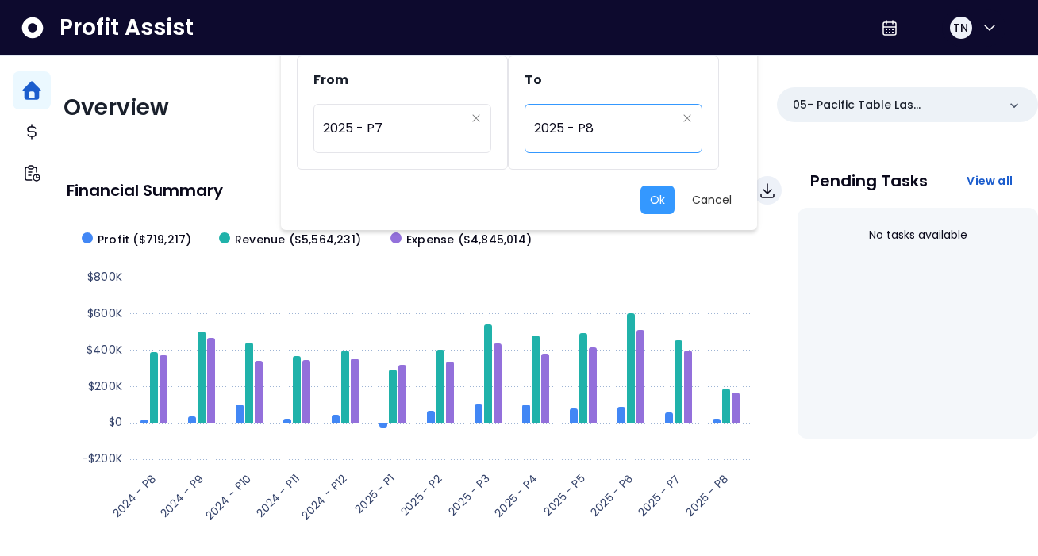
click at [644, 137] on span "2025 - P8" at bounding box center [605, 128] width 142 height 37
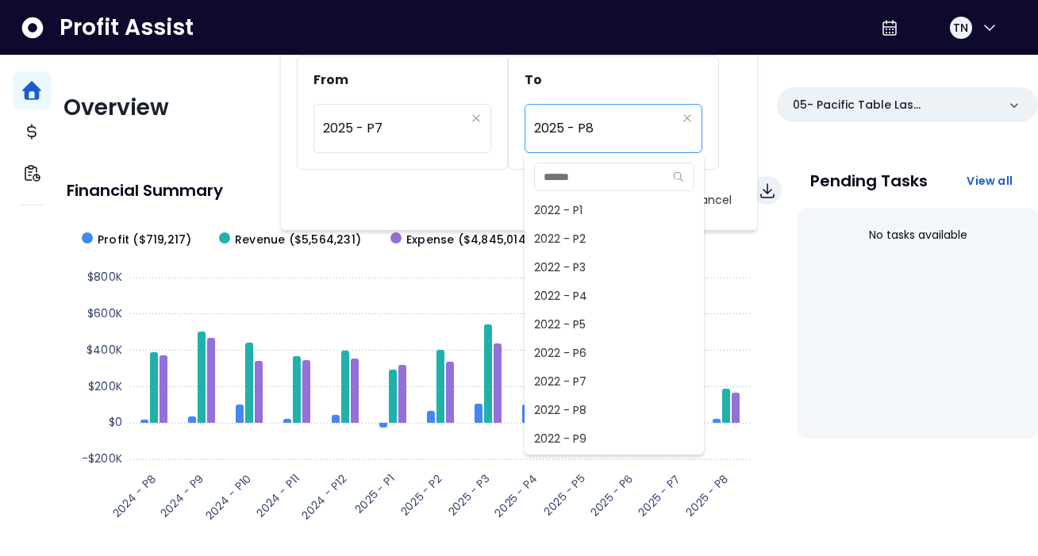
scroll to position [1000, 0]
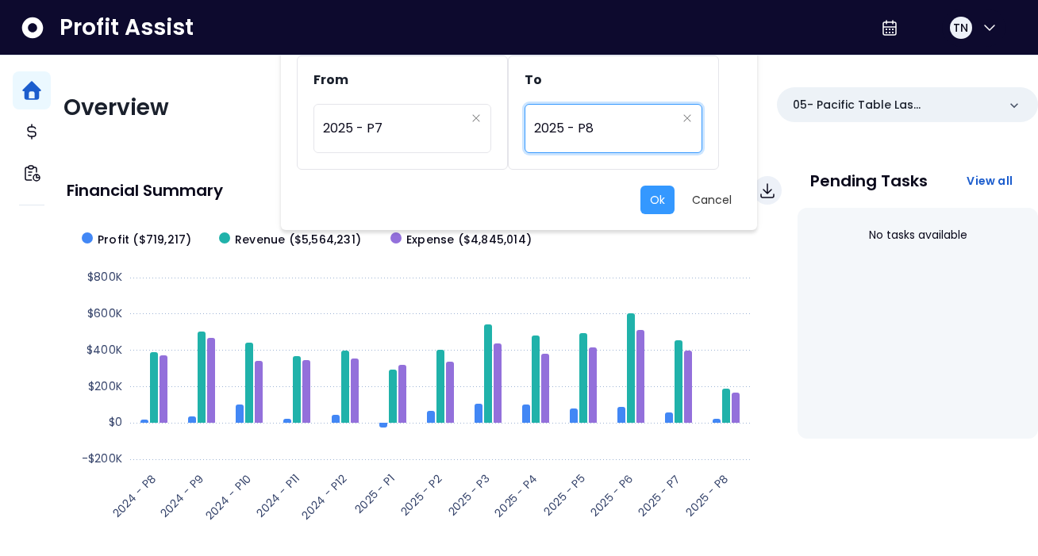
click at [442, 208] on div "Ok Cancel" at bounding box center [519, 200] width 444 height 29
click at [647, 199] on button "Ok" at bounding box center [657, 200] width 34 height 29
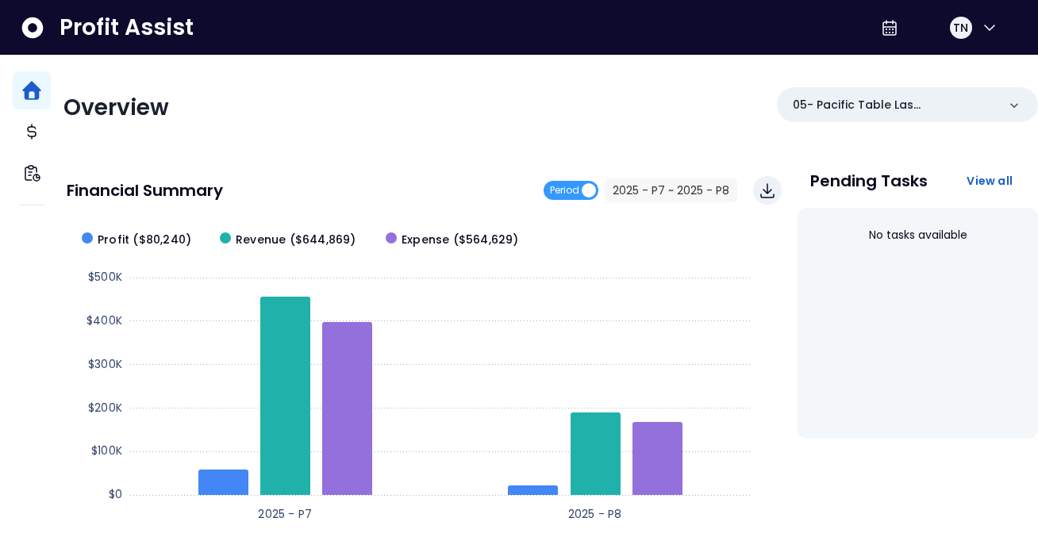
click at [378, 147] on div "Overview 05- Pacific Table Las Colinas(R365) Financial Summary Period 2025 - P7…" at bounding box center [550, 518] width 975 height 924
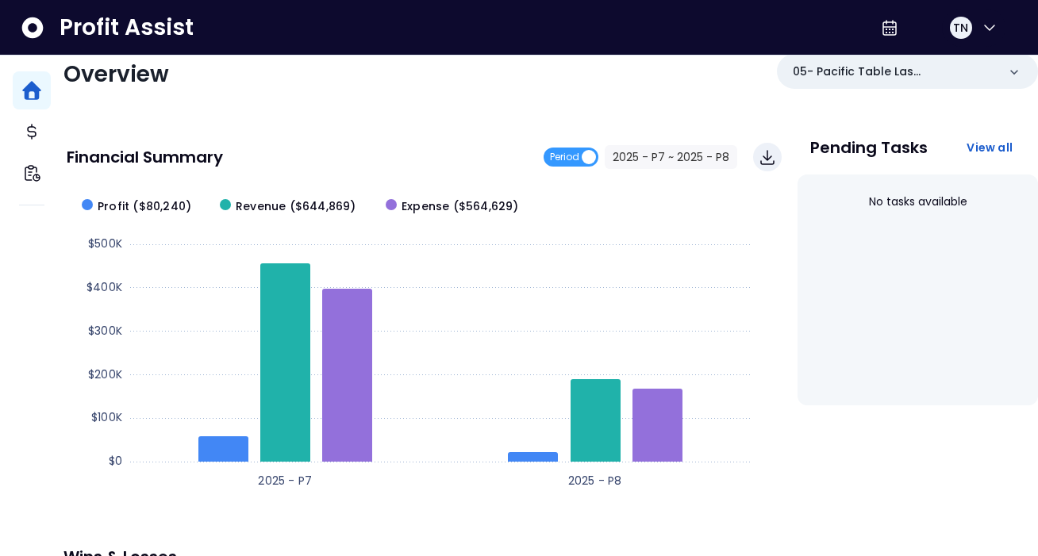
scroll to position [38, 0]
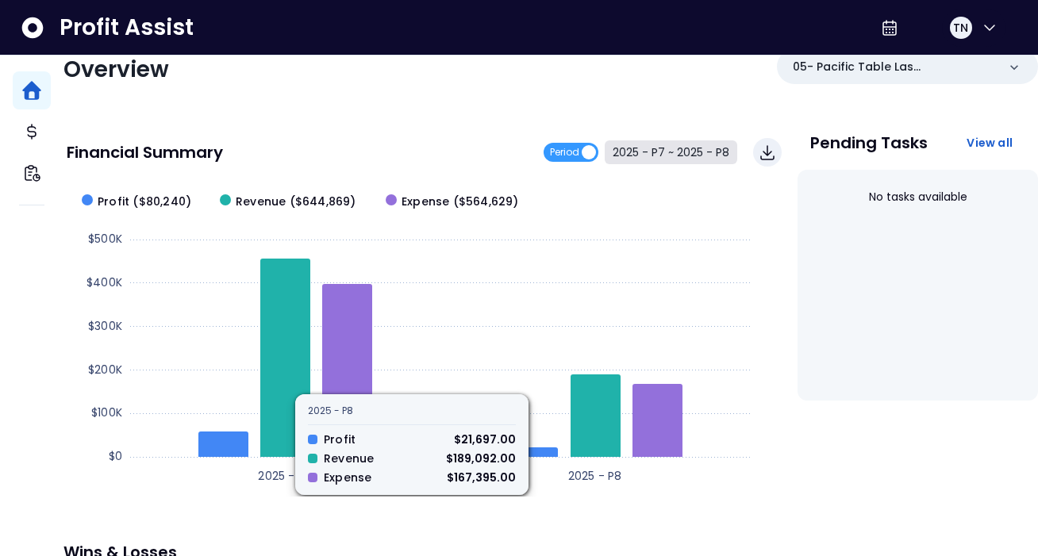
click at [644, 151] on button "2025 - P7 ~ 2025 - P8" at bounding box center [671, 152] width 133 height 24
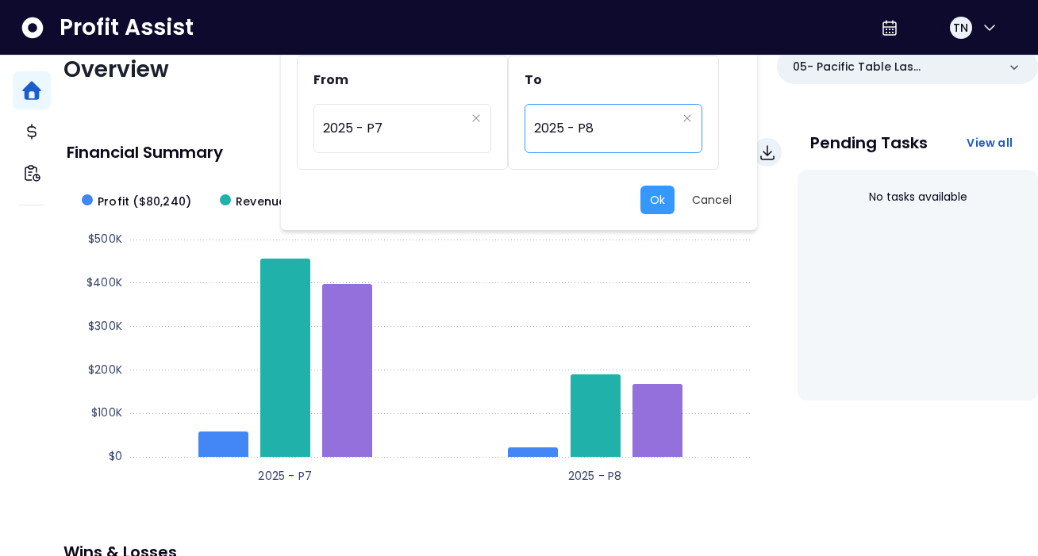
click at [568, 144] on span "2025 - P8" at bounding box center [605, 128] width 142 height 37
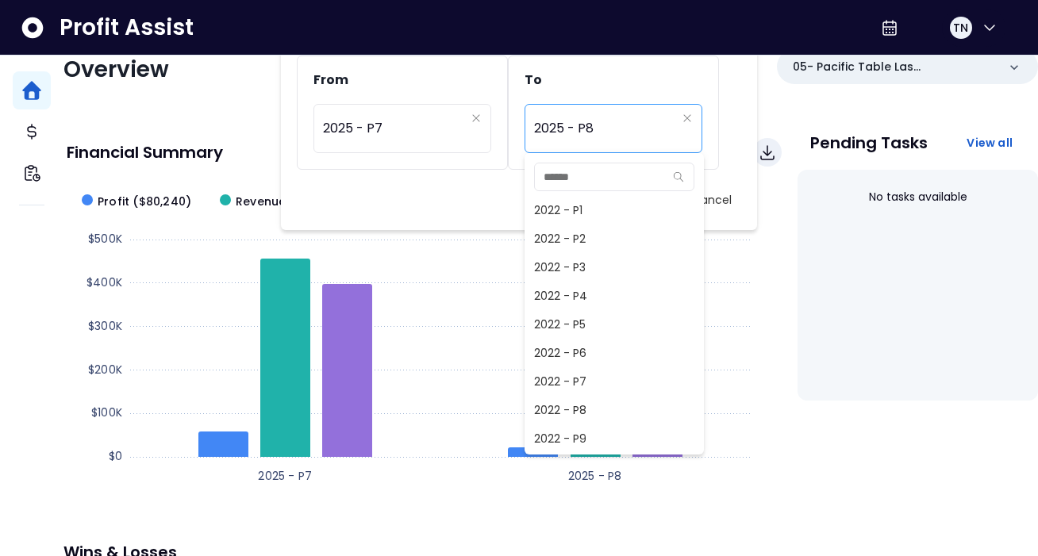
scroll to position [1000, 0]
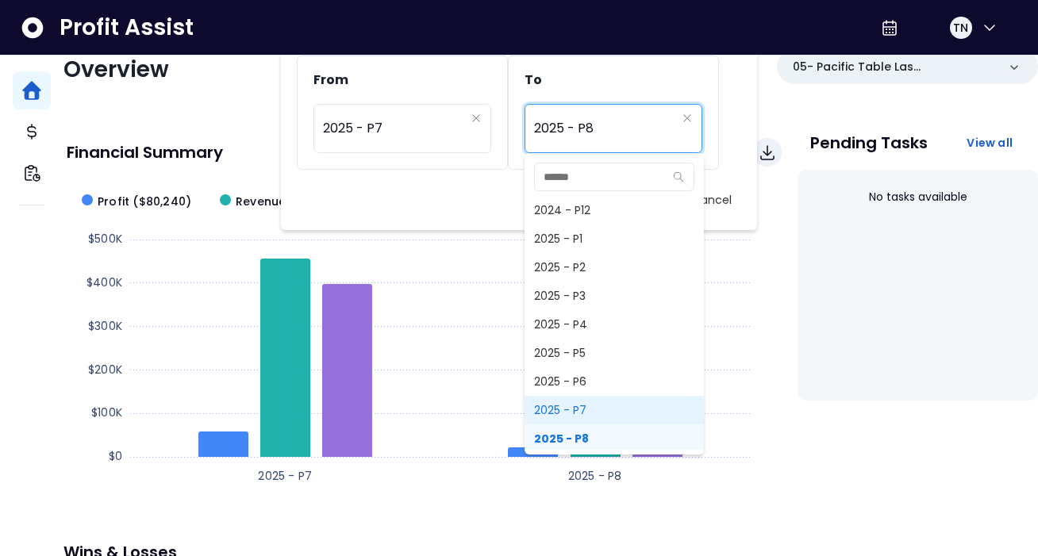
click at [579, 413] on span "2025 - P7" at bounding box center [614, 410] width 179 height 29
type input "*********"
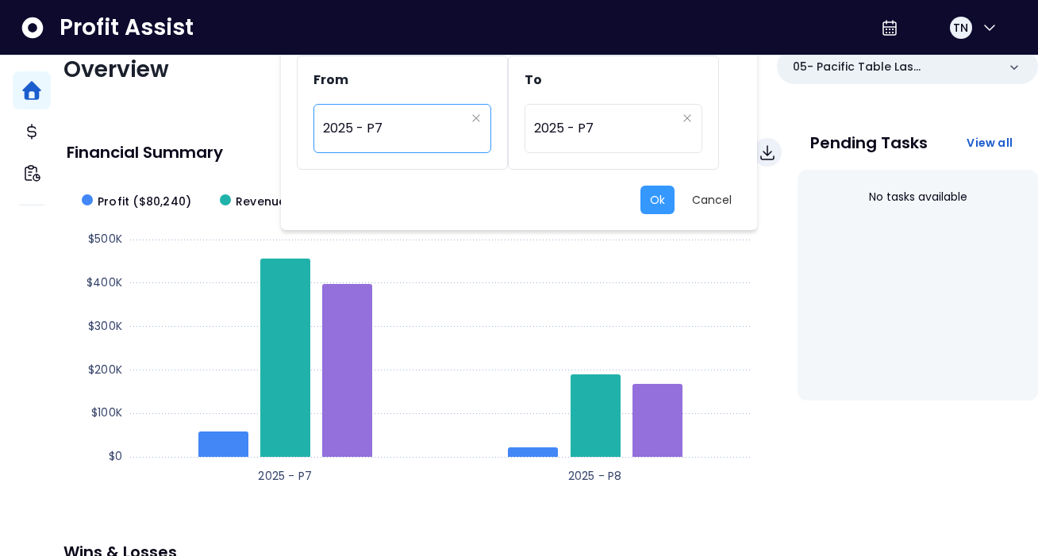
click at [424, 118] on span "2025 - P7" at bounding box center [394, 128] width 142 height 37
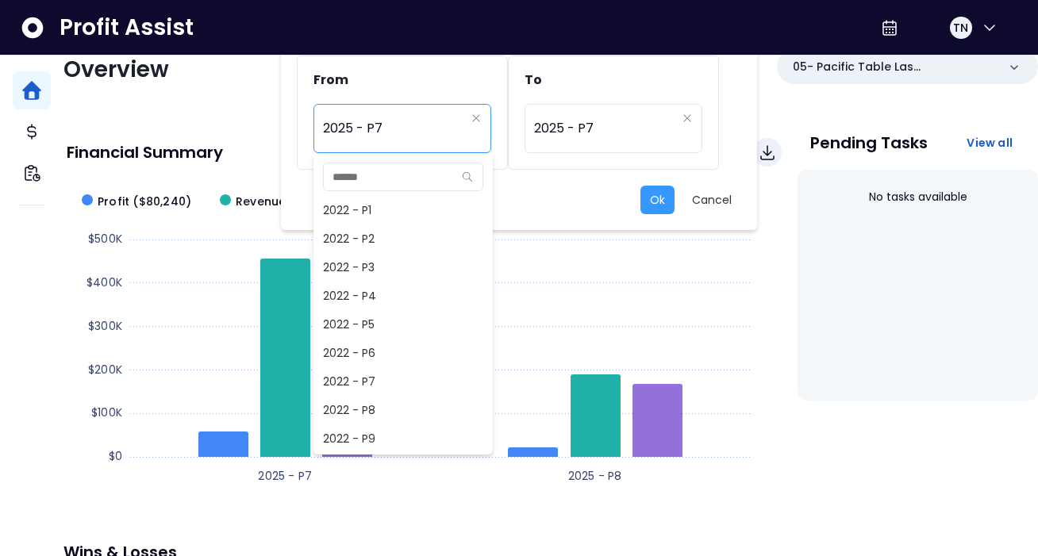
scroll to position [971, 0]
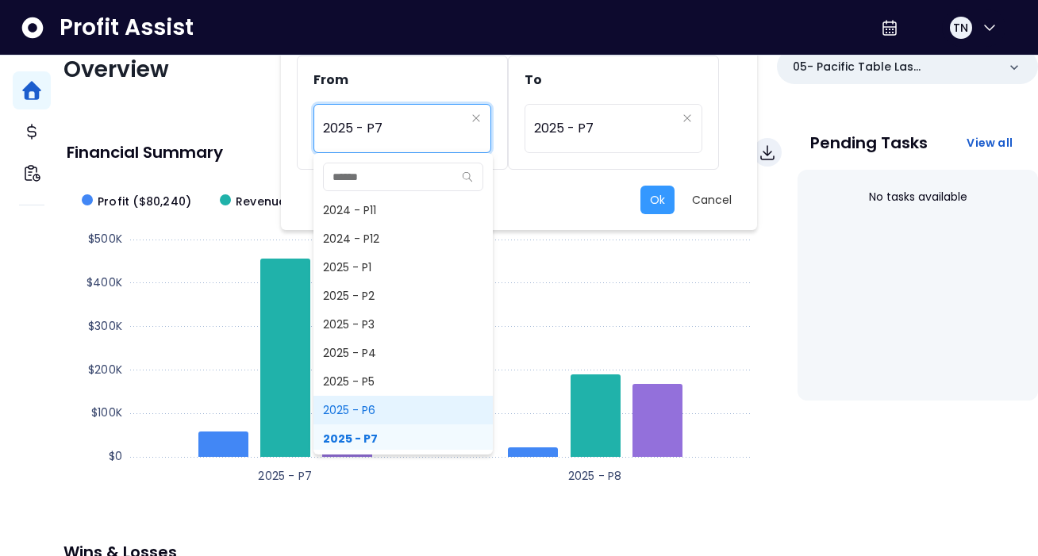
click at [379, 409] on span "2025 - P6" at bounding box center [402, 410] width 179 height 29
type input "*********"
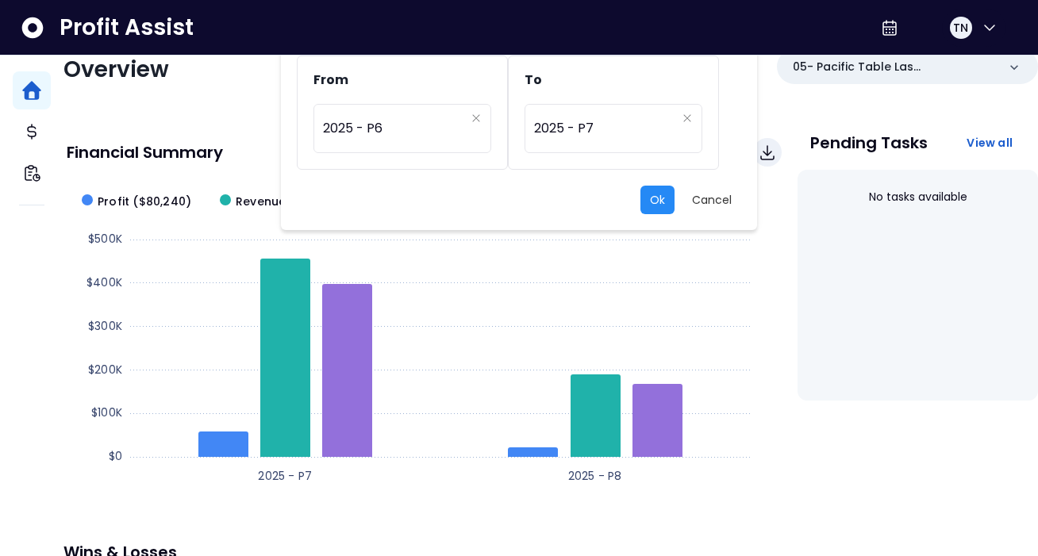
click at [663, 196] on button "Ok" at bounding box center [657, 200] width 34 height 29
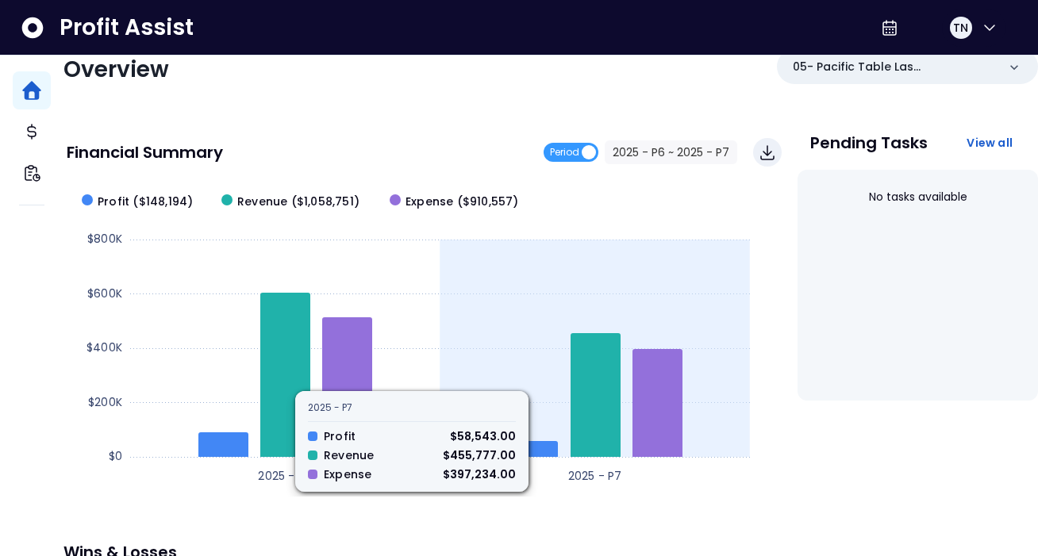
click at [644, 367] on rect at bounding box center [412, 337] width 691 height 317
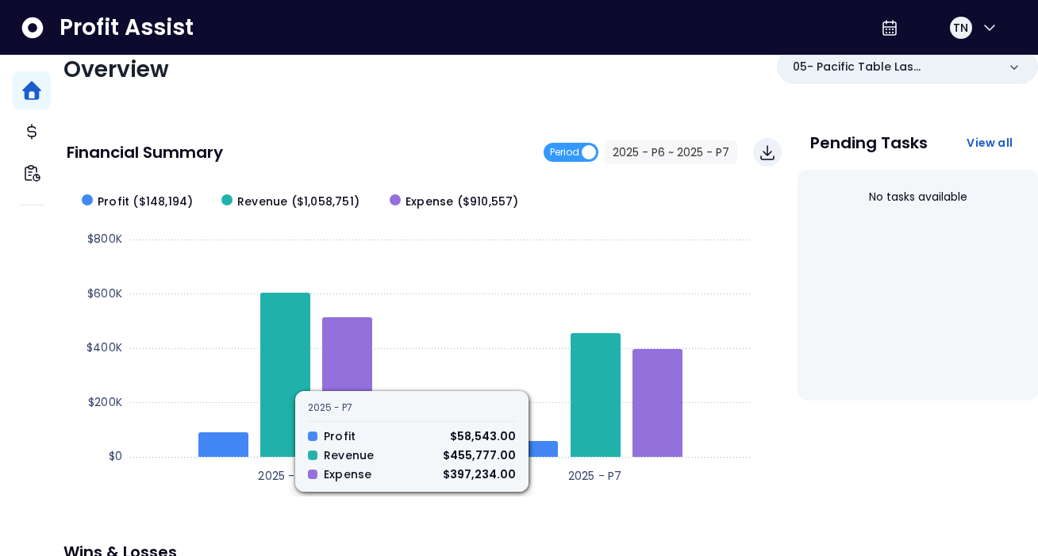
click at [379, 477] on rect at bounding box center [412, 337] width 691 height 317
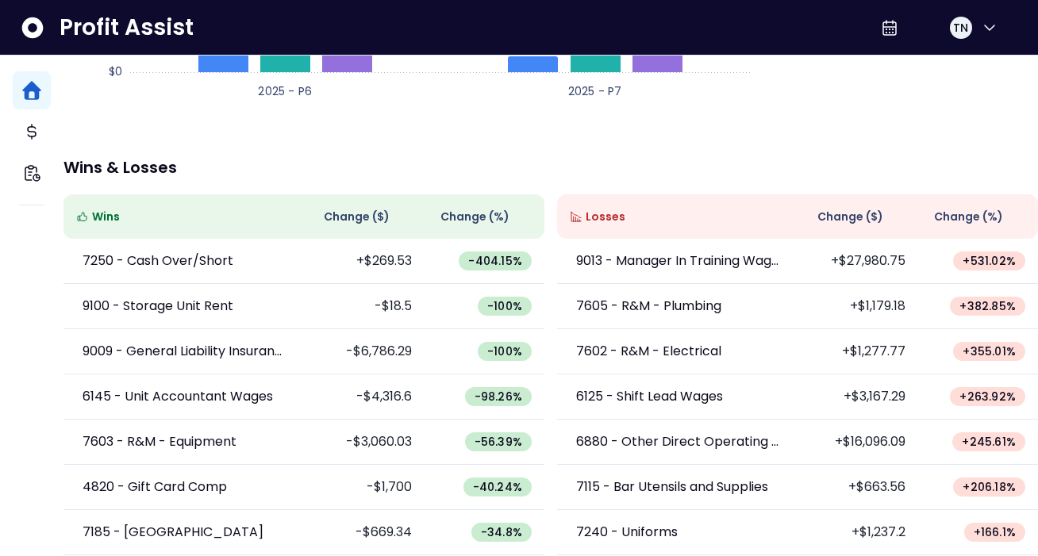
scroll to position [439, 0]
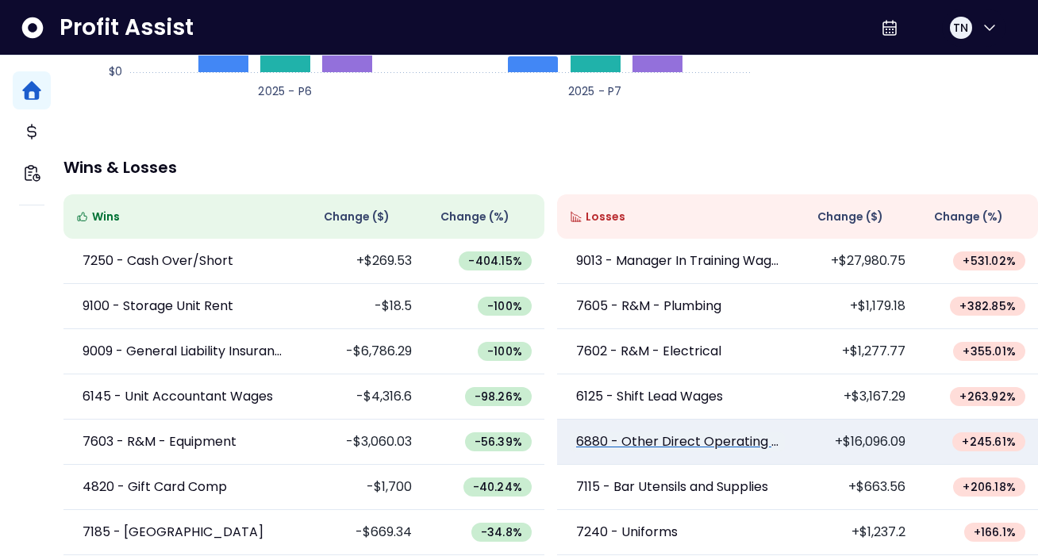
click at [687, 433] on p "6880 - Other Direct Operating (ODO)" at bounding box center [677, 442] width 202 height 19
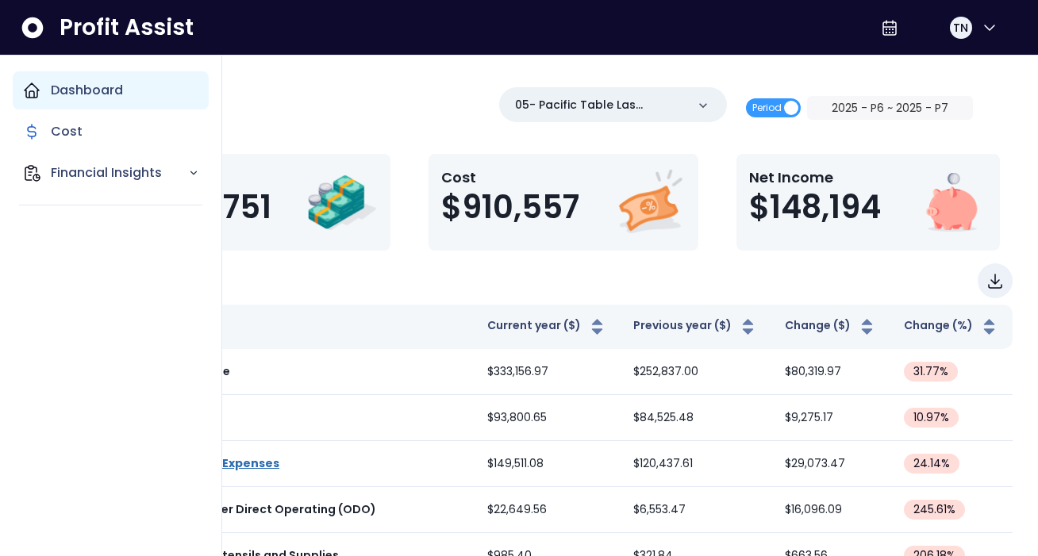
click at [72, 94] on p "Dashboard" at bounding box center [87, 90] width 72 height 19
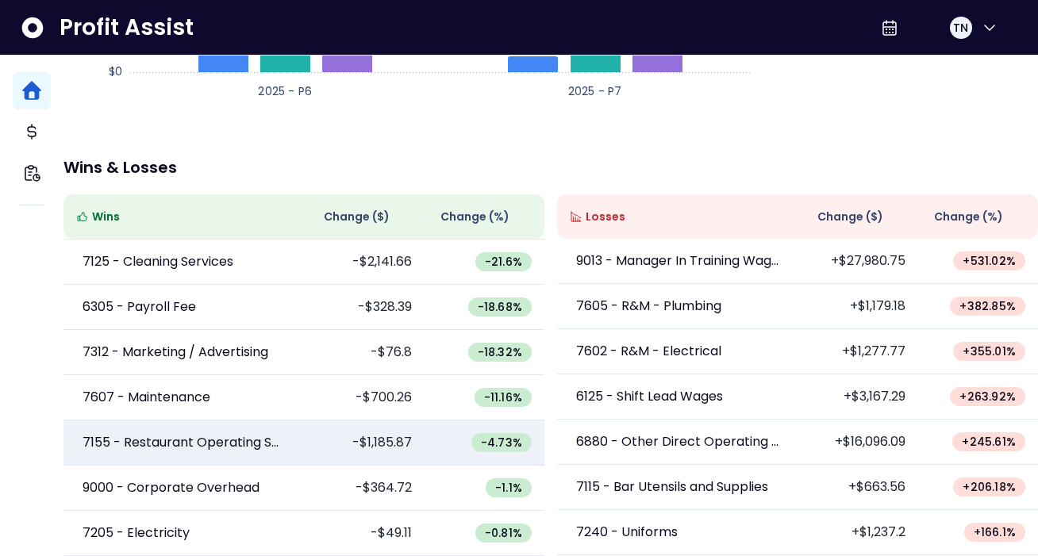
scroll to position [452, 0]
click at [408, 436] on td "-$1,185.87" at bounding box center [364, 443] width 121 height 45
click at [388, 426] on td "-$1,185.87" at bounding box center [364, 443] width 121 height 45
click at [186, 443] on td "7155 - Restaurant Operating Supplies" at bounding box center [183, 443] width 240 height 45
click at [500, 435] on span "-4.73 %" at bounding box center [501, 443] width 41 height 16
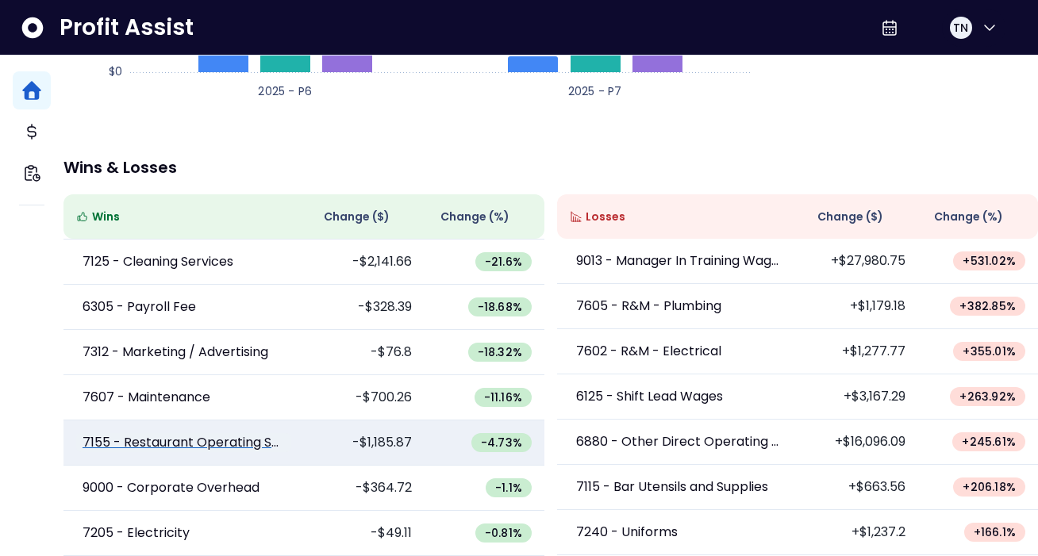
click at [226, 433] on p "7155 - Restaurant Operating Supplies" at bounding box center [184, 442] width 202 height 19
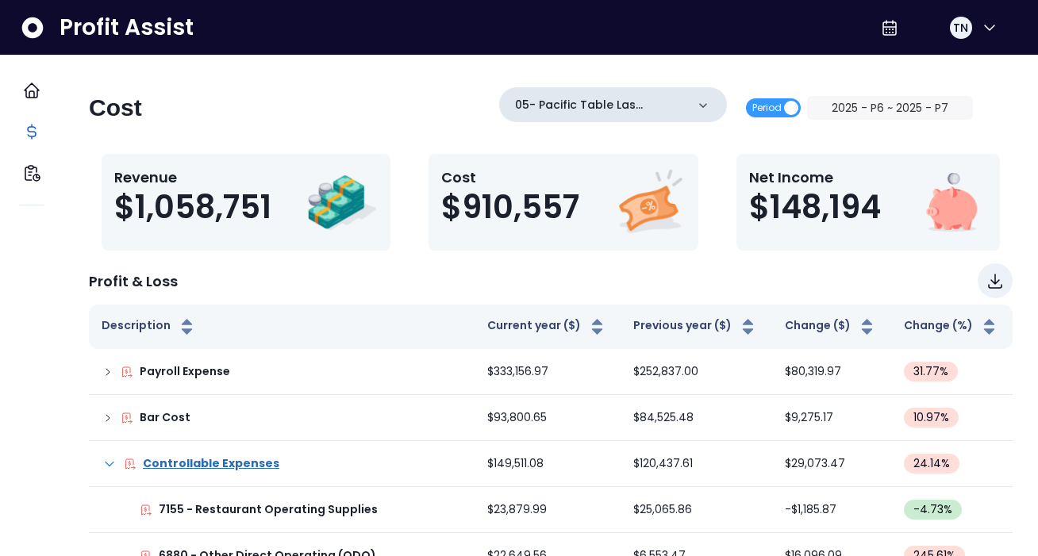
click at [556, 111] on p "05- Pacific Table Las Colinas(R365)" at bounding box center [600, 105] width 171 height 17
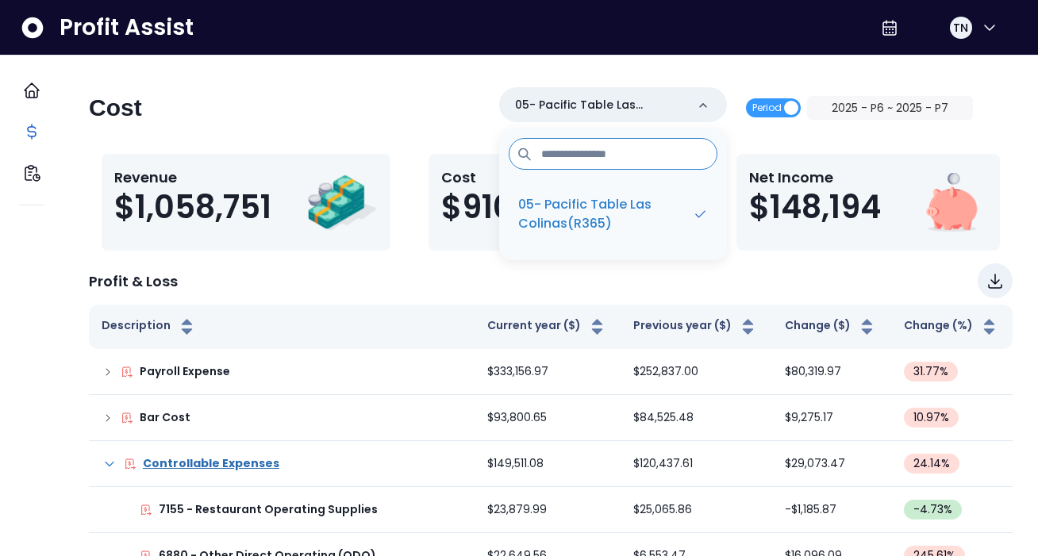
click at [347, 105] on div "Cost 05- Pacific Table Las Colinas(R365) 05- Pacific Table Las Colinas(R365) Pe…" at bounding box center [531, 114] width 884 height 54
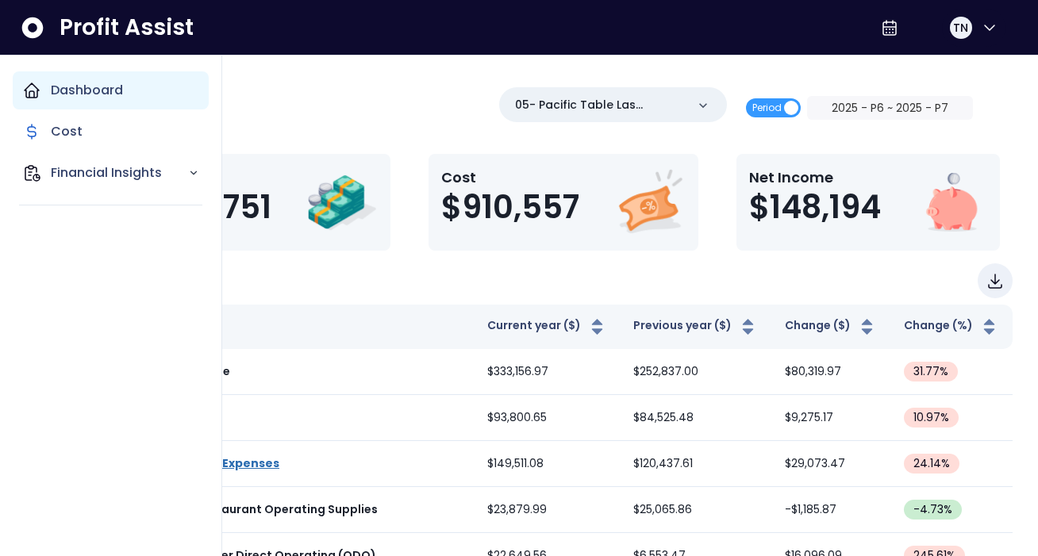
click at [37, 83] on icon "Main navigation" at bounding box center [31, 90] width 19 height 19
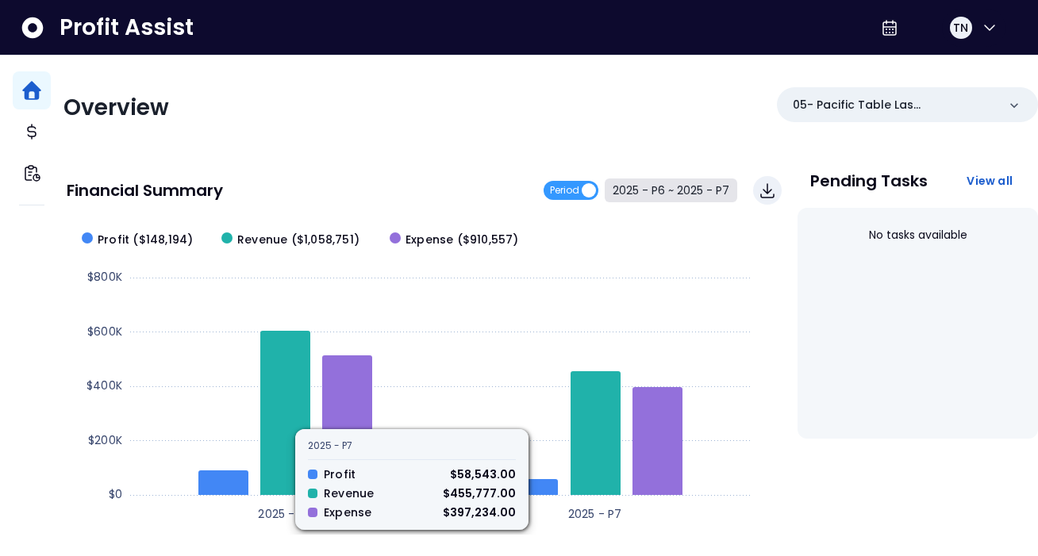
click at [681, 187] on button "2025 - P6 ~ 2025 - P7" at bounding box center [671, 191] width 133 height 24
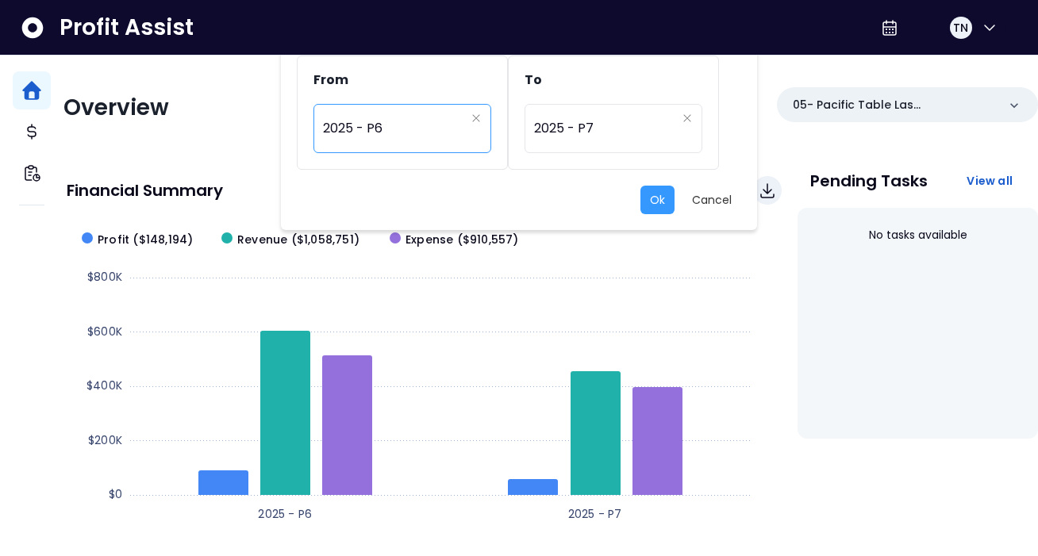
click at [429, 133] on span "2025 - P6" at bounding box center [394, 128] width 142 height 37
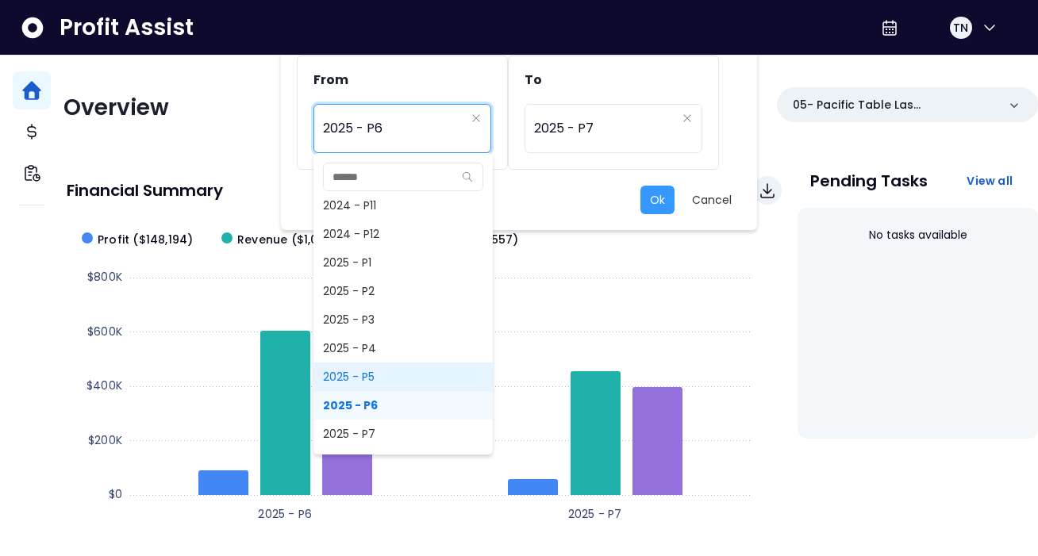
scroll to position [981, 0]
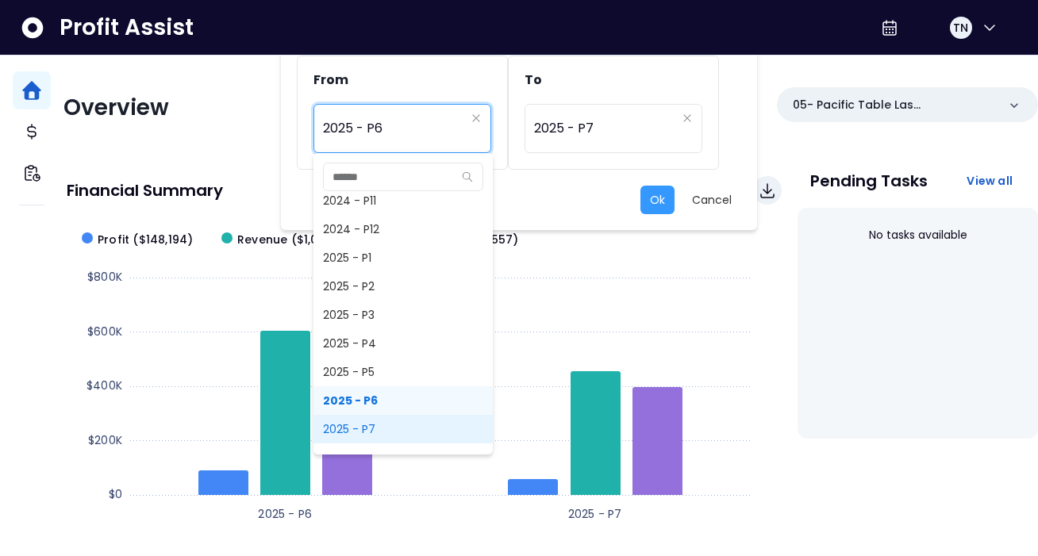
click at [371, 426] on span "2025 - P7" at bounding box center [402, 429] width 179 height 29
type input "*********"
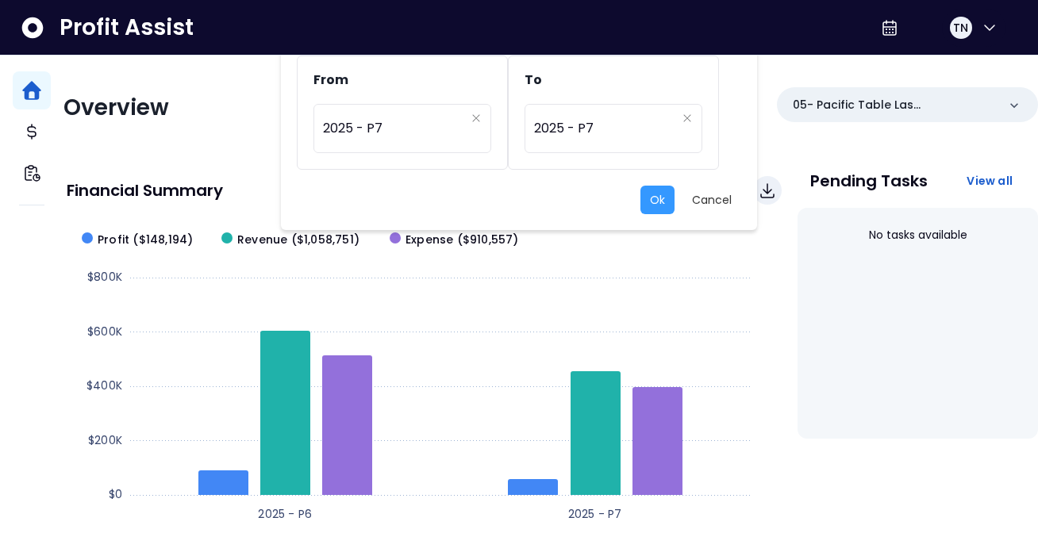
click at [676, 191] on div "Ok Cancel" at bounding box center [519, 200] width 444 height 29
click at [648, 207] on button "Ok" at bounding box center [657, 200] width 34 height 29
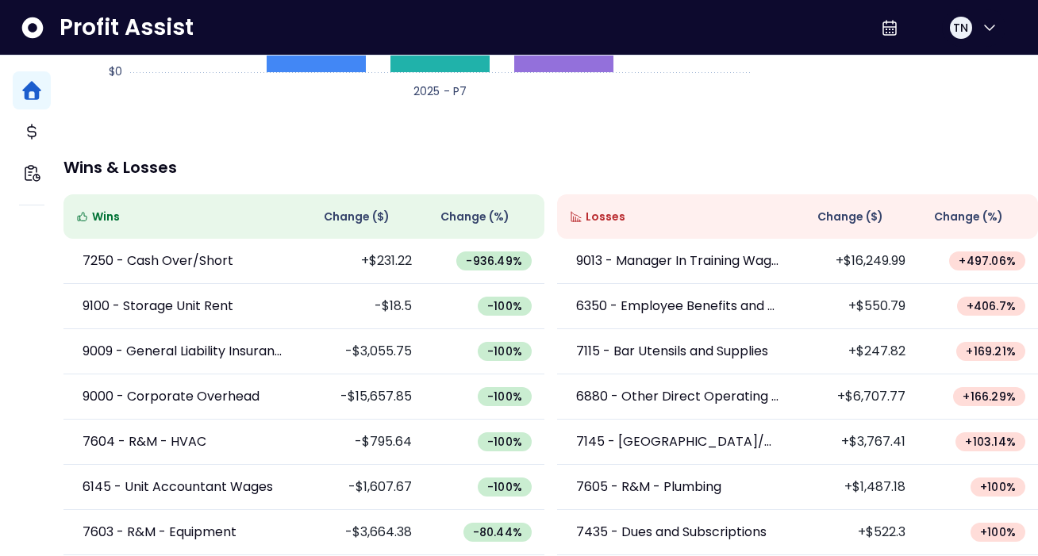
scroll to position [439, 0]
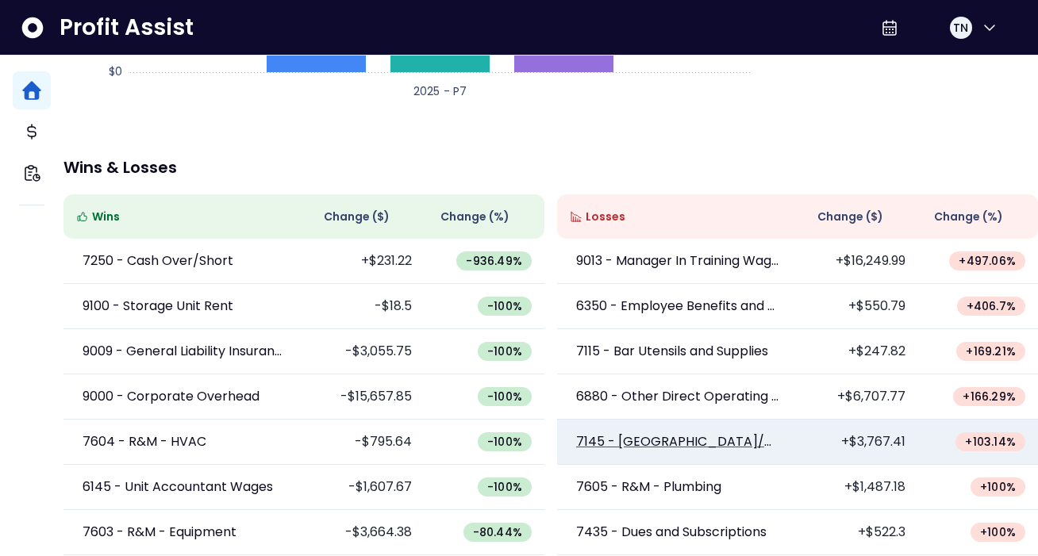
click at [744, 433] on p "7145 - [GEOGRAPHIC_DATA]/Glassware/Silverware" at bounding box center [677, 442] width 202 height 19
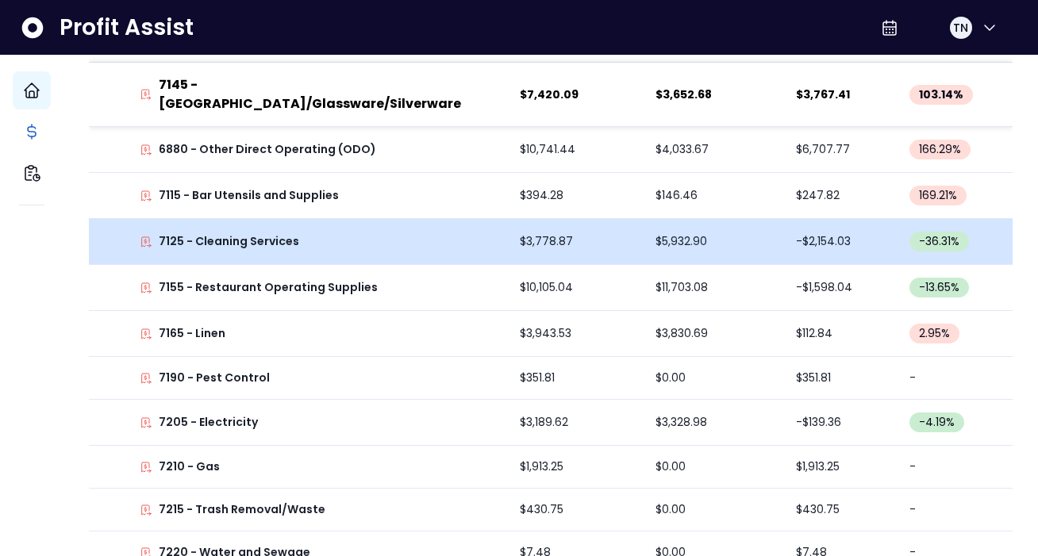
scroll to position [217, 0]
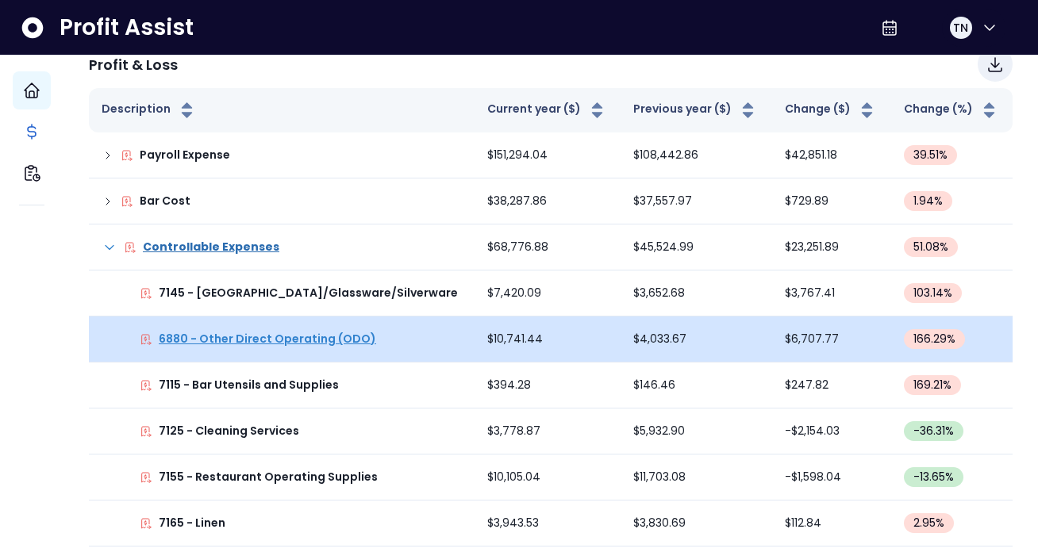
click at [361, 340] on p "6880 - Other Direct Operating (ODO)" at bounding box center [267, 339] width 217 height 17
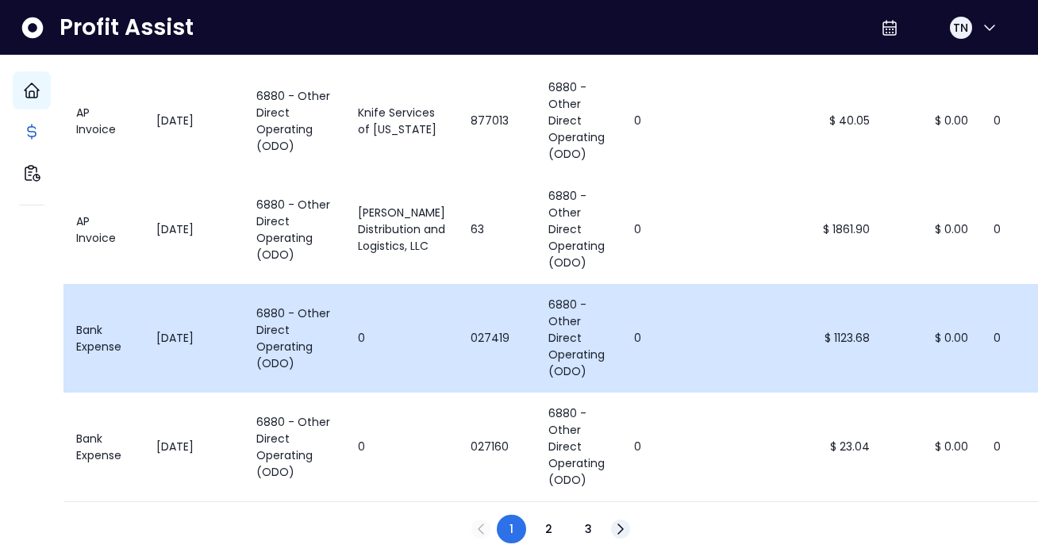
scroll to position [950, 0]
